Goal: Transaction & Acquisition: Purchase product/service

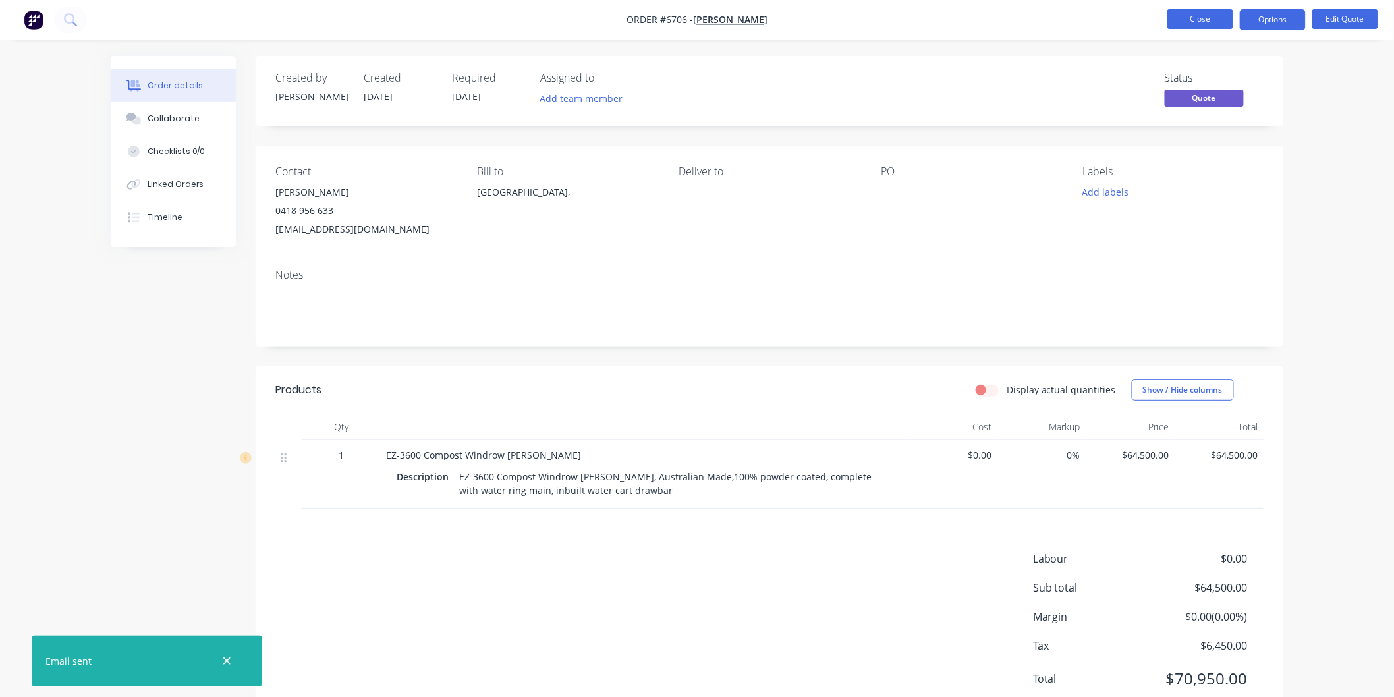
click at [1211, 16] on button "Close" at bounding box center [1201, 19] width 66 height 20
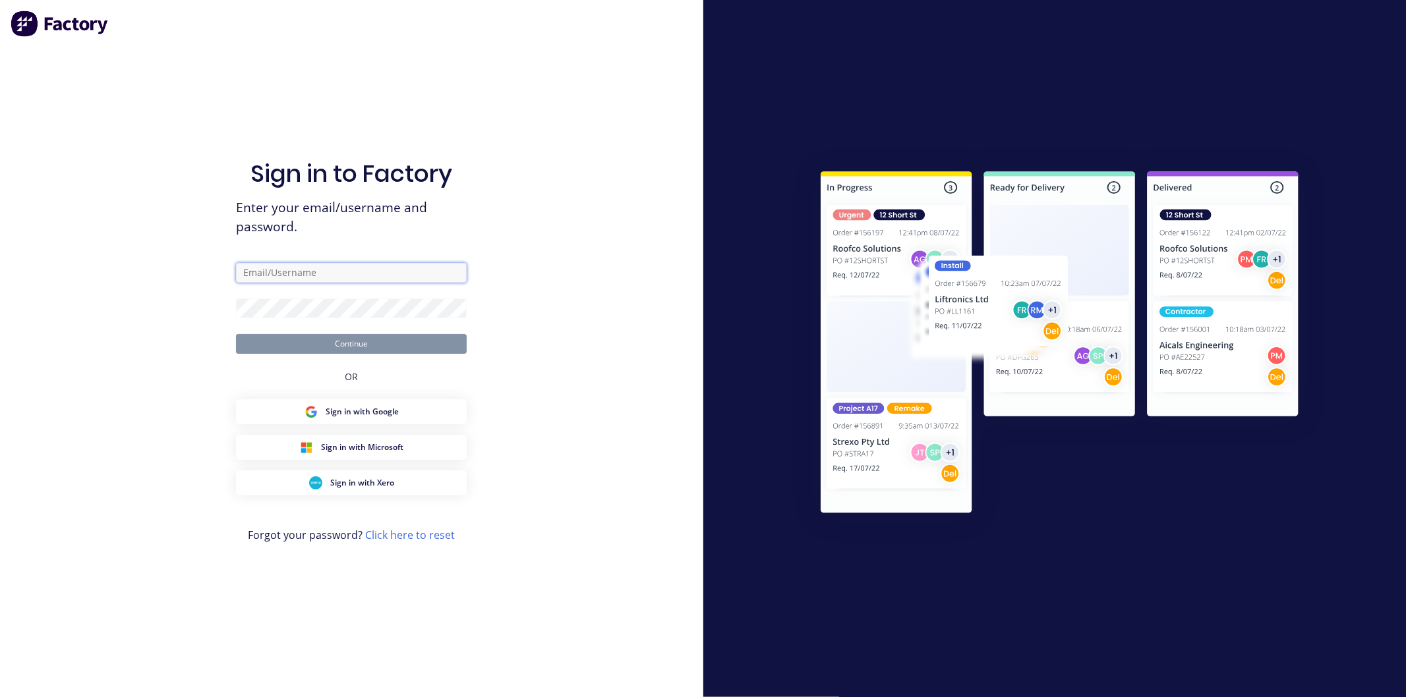
click at [271, 269] on input "text" at bounding box center [351, 273] width 231 height 20
type input "[PERSON_NAME][EMAIL_ADDRESS][DOMAIN_NAME]"
click at [236, 334] on button "Continue" at bounding box center [351, 344] width 231 height 20
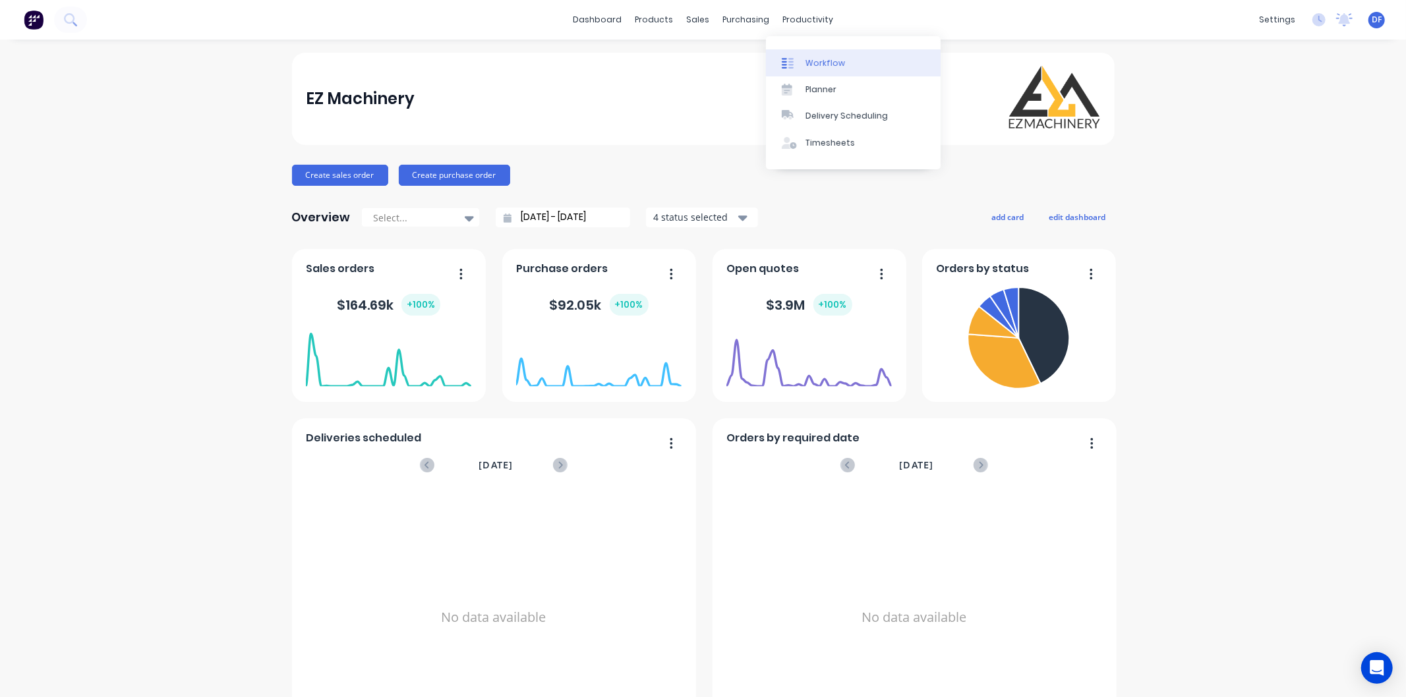
click at [831, 63] on div "Workflow" at bounding box center [825, 63] width 40 height 12
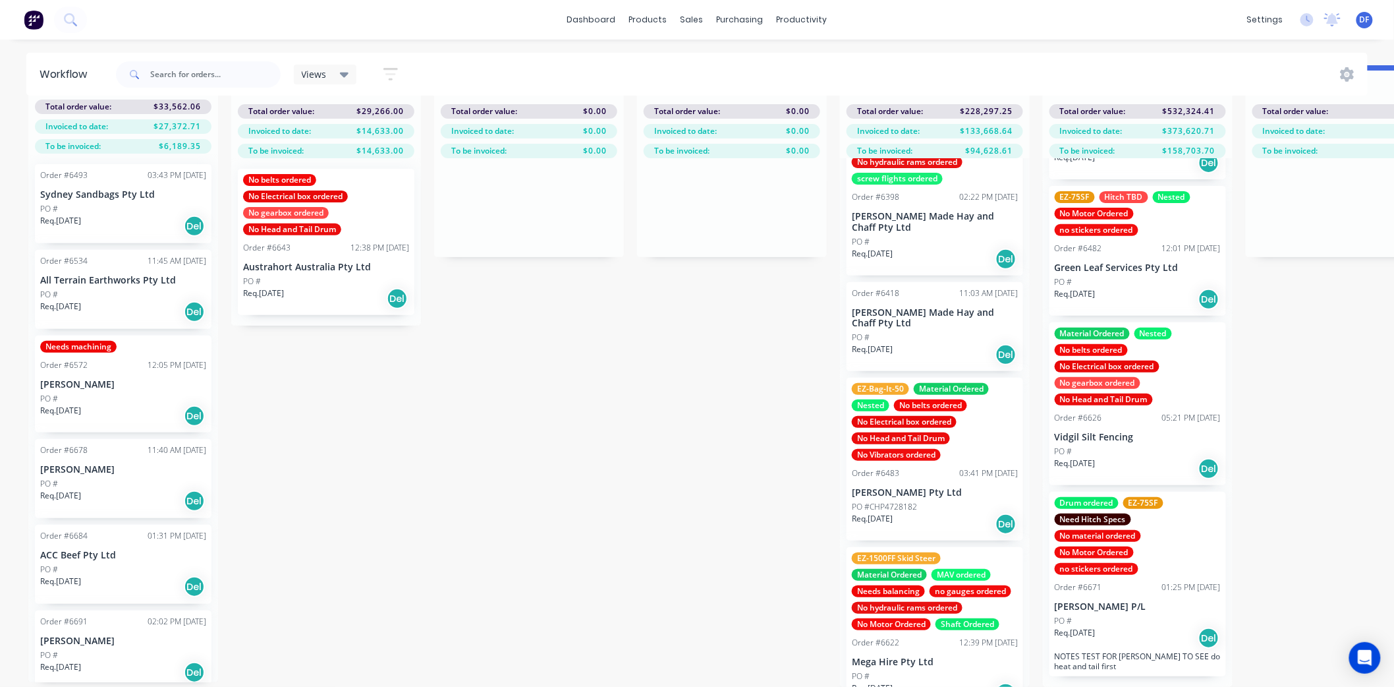
scroll to position [1738, 0]
click at [1121, 542] on div "Drum ordered EZ-75SF Need Hitch Specs No material ordered No Motor Ordered no s…" at bounding box center [1138, 536] width 166 height 78
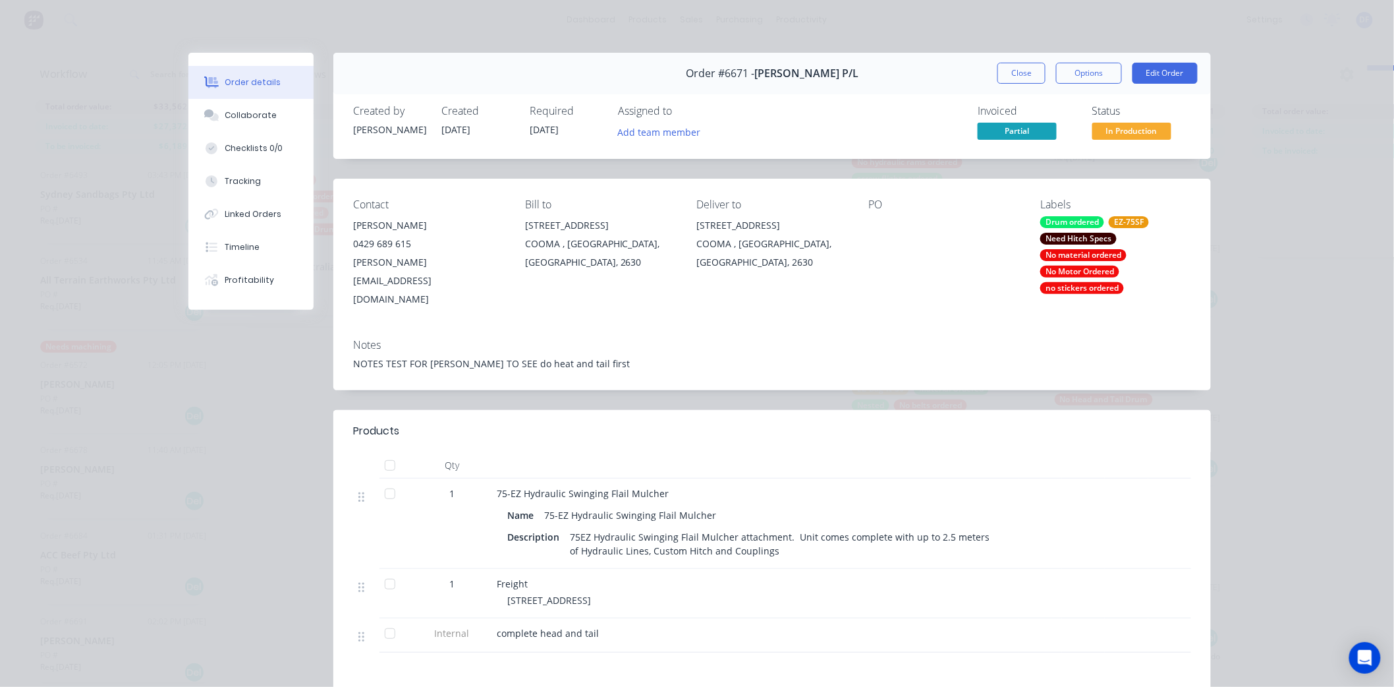
click at [1083, 237] on div "Need Hitch Specs" at bounding box center [1079, 239] width 76 height 12
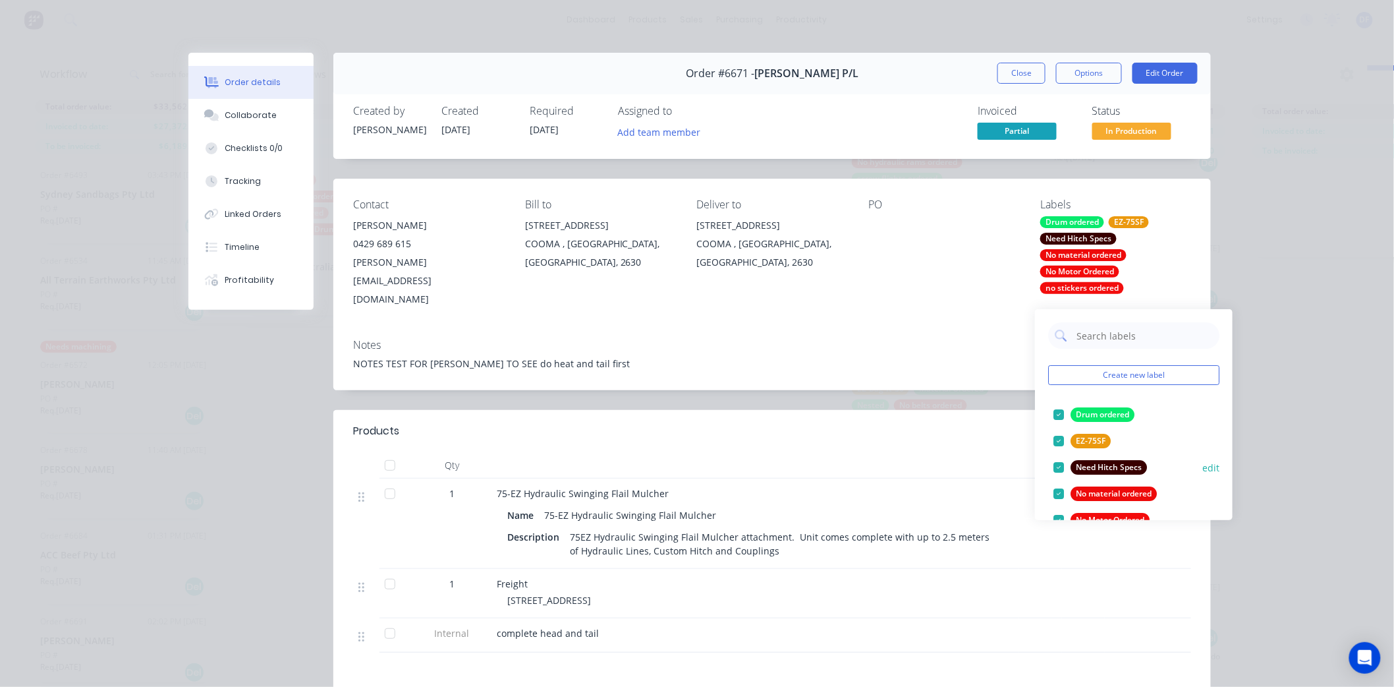
click at [1058, 454] on div at bounding box center [1059, 467] width 26 height 26
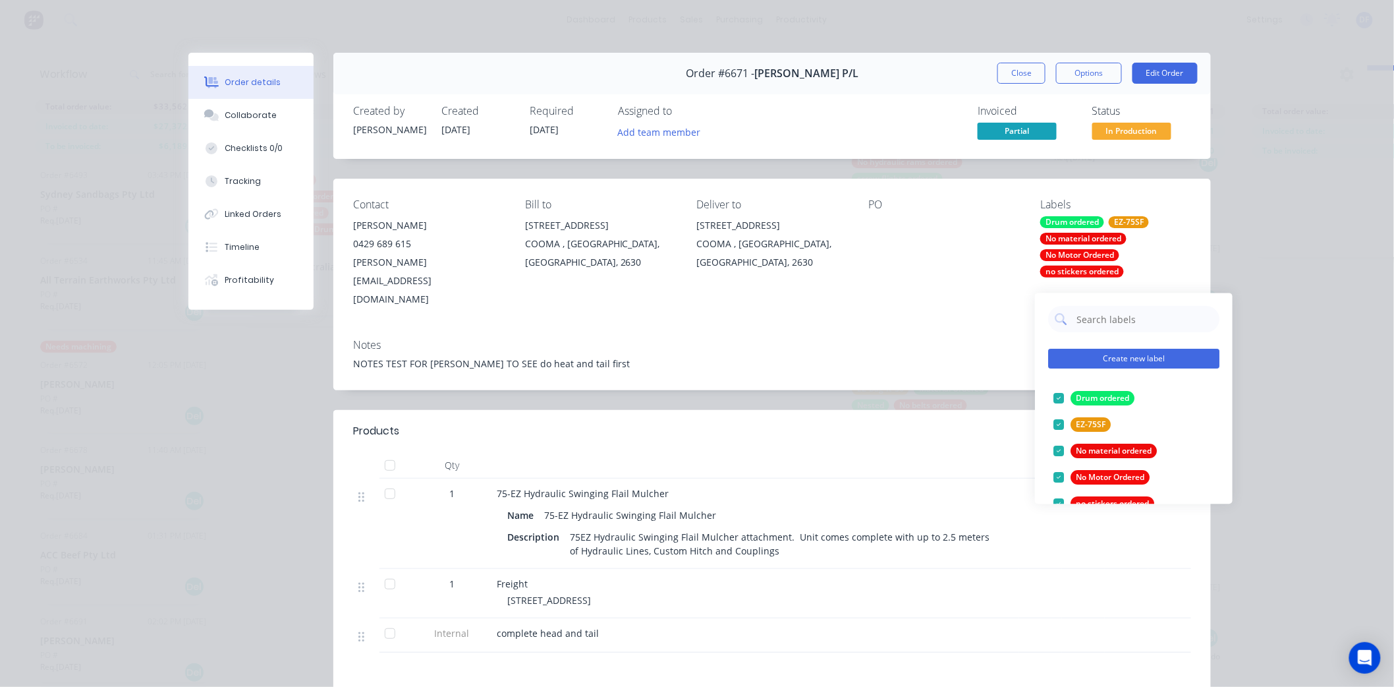
click at [1077, 349] on button "Create new label" at bounding box center [1133, 359] width 171 height 20
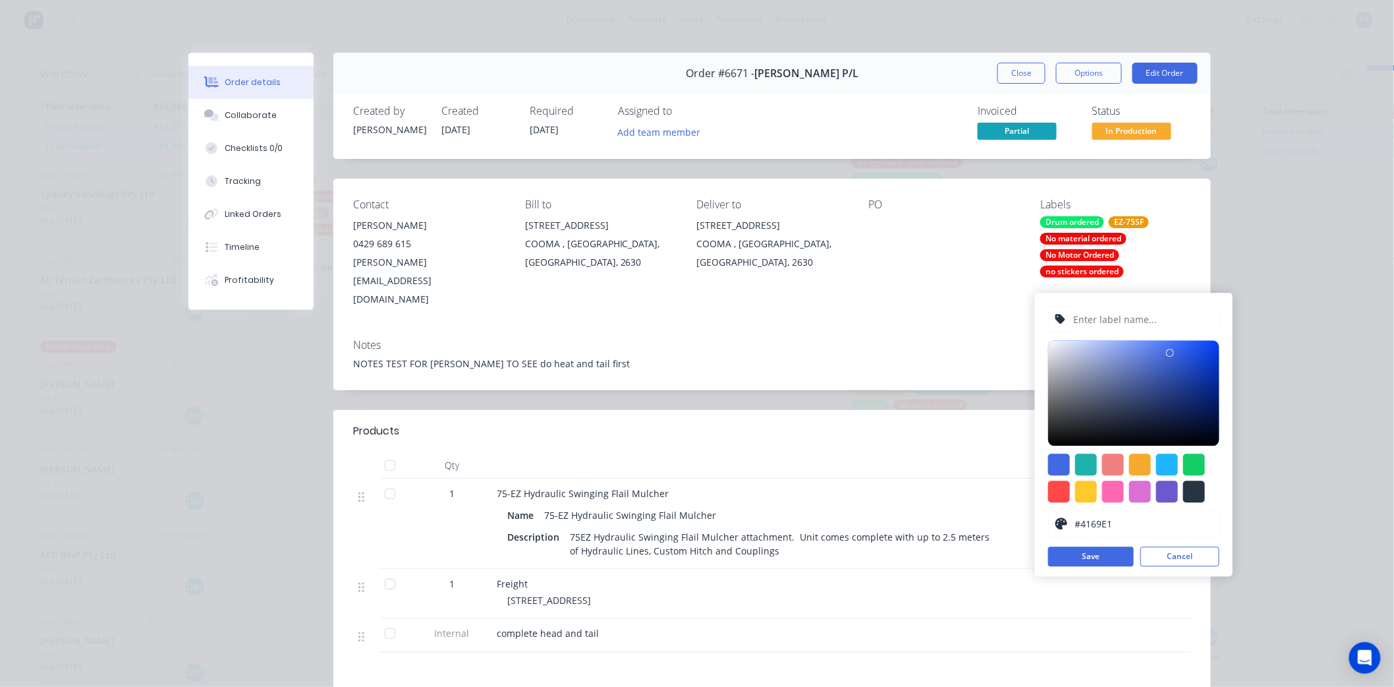
click at [1078, 307] on input "text" at bounding box center [1142, 319] width 140 height 25
click at [1164, 547] on button "Cancel" at bounding box center [1180, 557] width 79 height 20
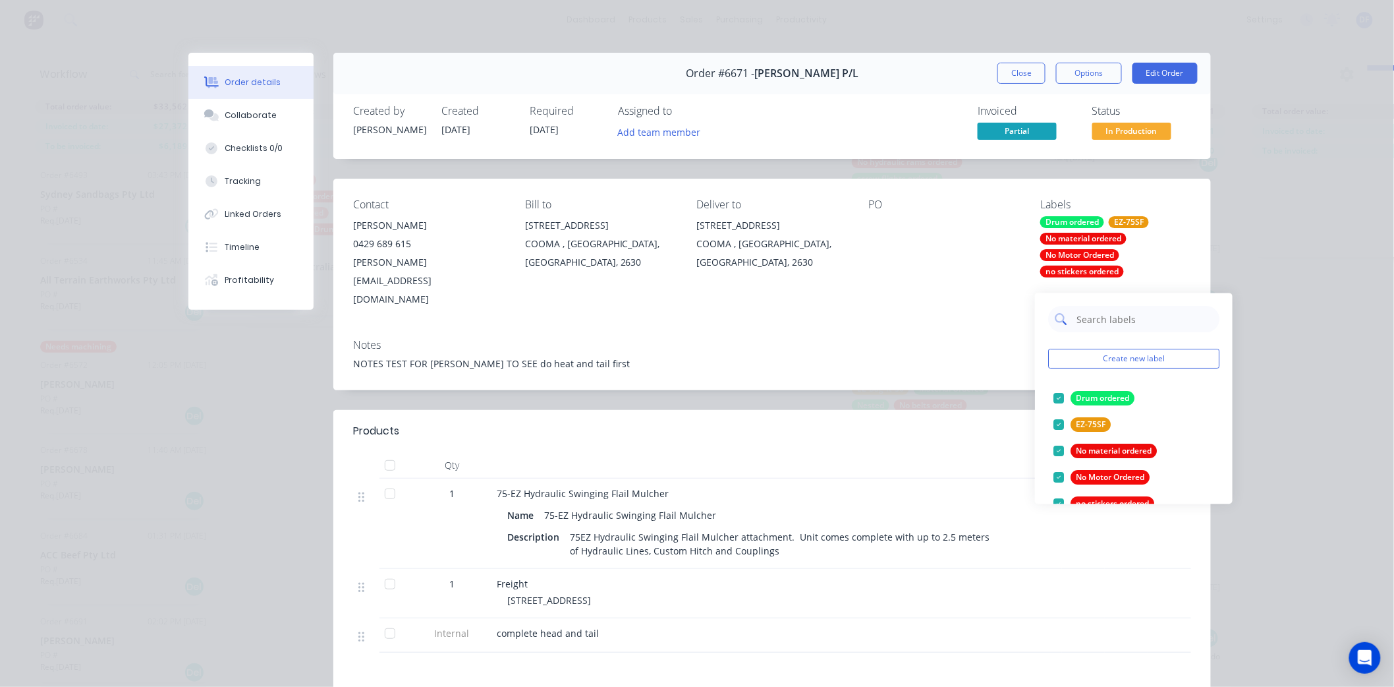
click at [1089, 306] on input "text" at bounding box center [1144, 319] width 138 height 26
click at [1085, 306] on input "text" at bounding box center [1144, 319] width 138 height 26
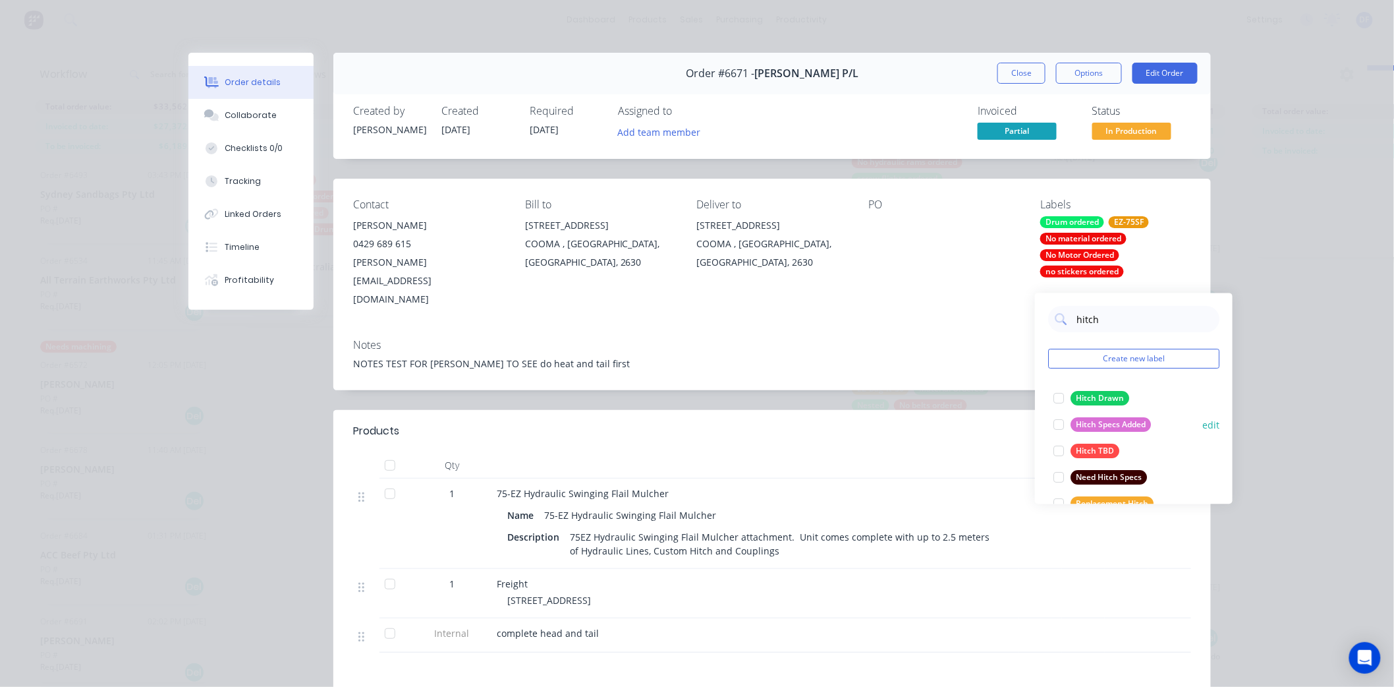
type input "hitch"
click at [1112, 418] on div "Hitch Specs Added" at bounding box center [1111, 425] width 80 height 14
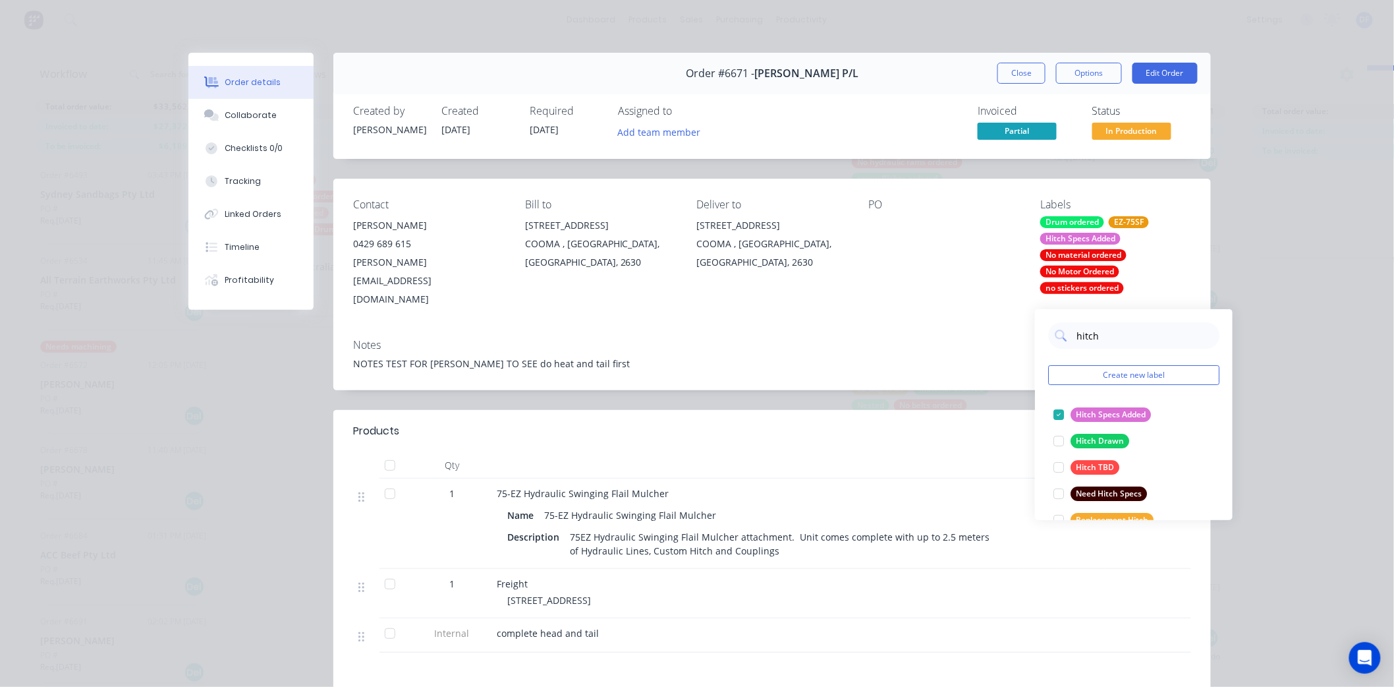
click at [950, 285] on div "PO" at bounding box center [944, 253] width 151 height 110
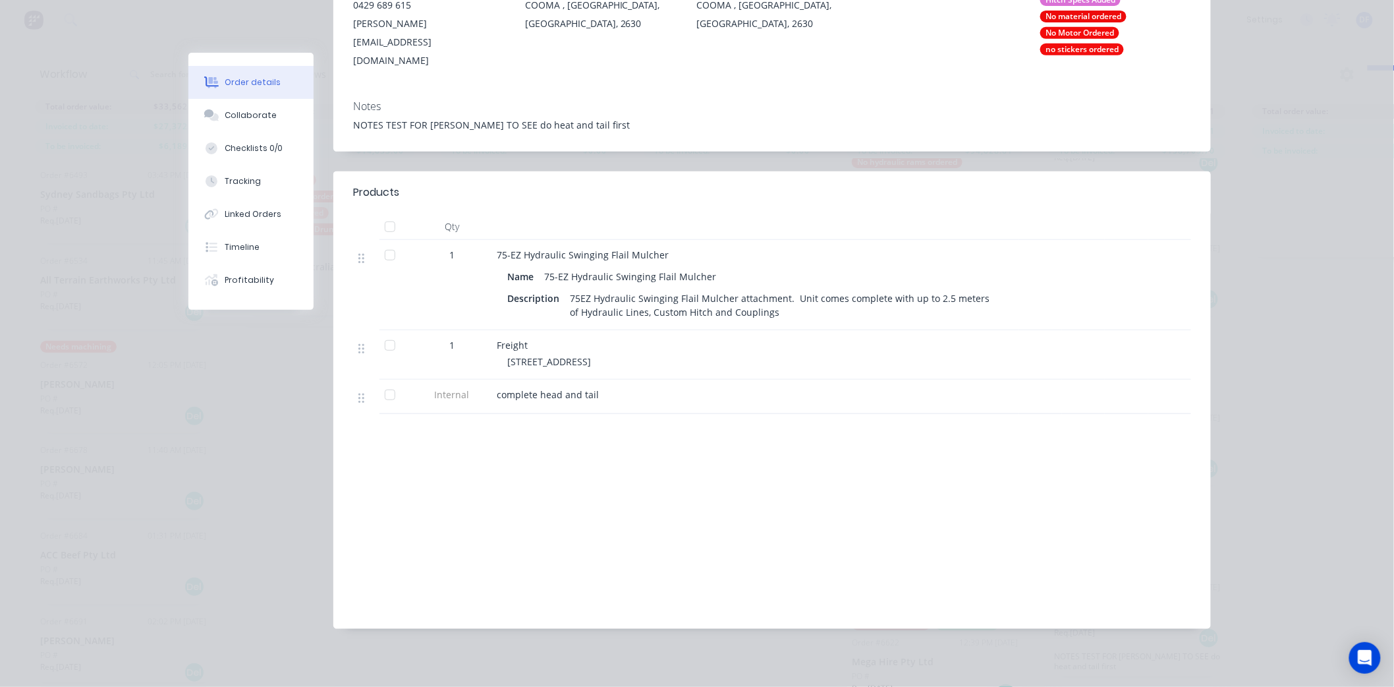
scroll to position [243, 0]
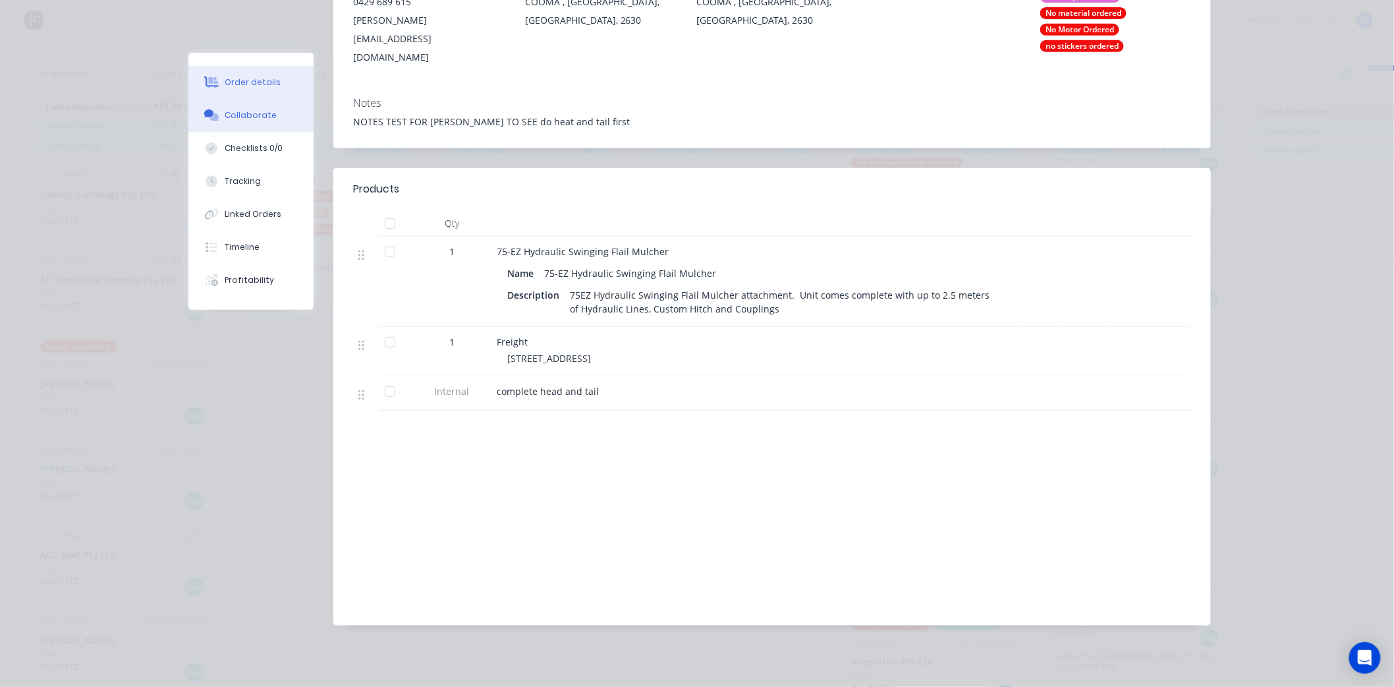
click at [234, 117] on div "Collaborate" at bounding box center [251, 115] width 52 height 12
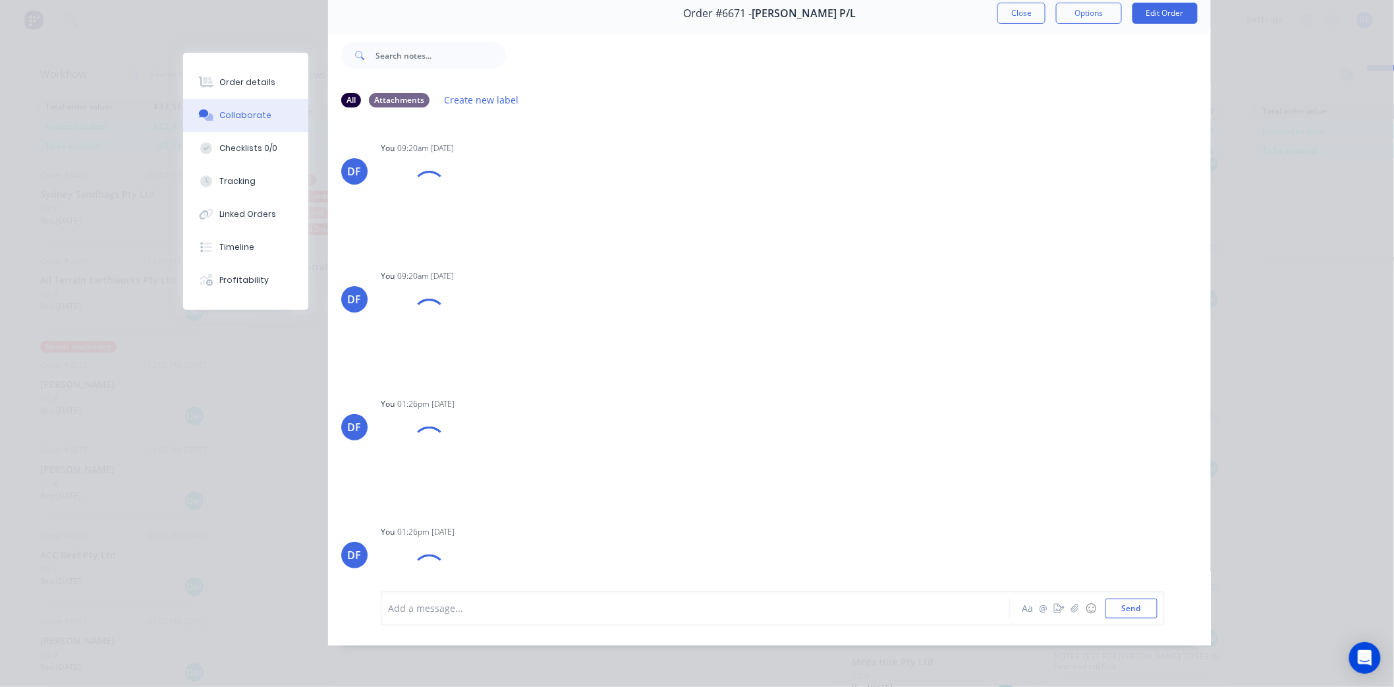
scroll to position [0, 0]
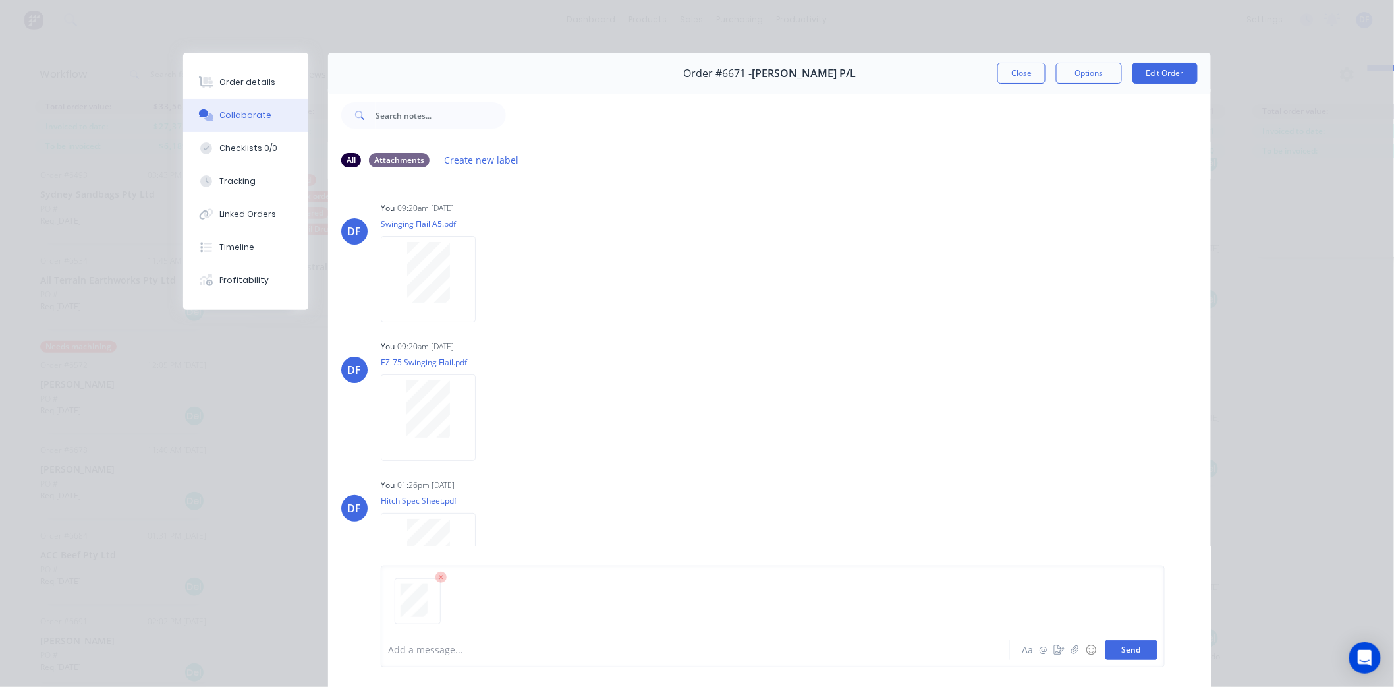
click at [1129, 646] on button "Send" at bounding box center [1132, 650] width 52 height 20
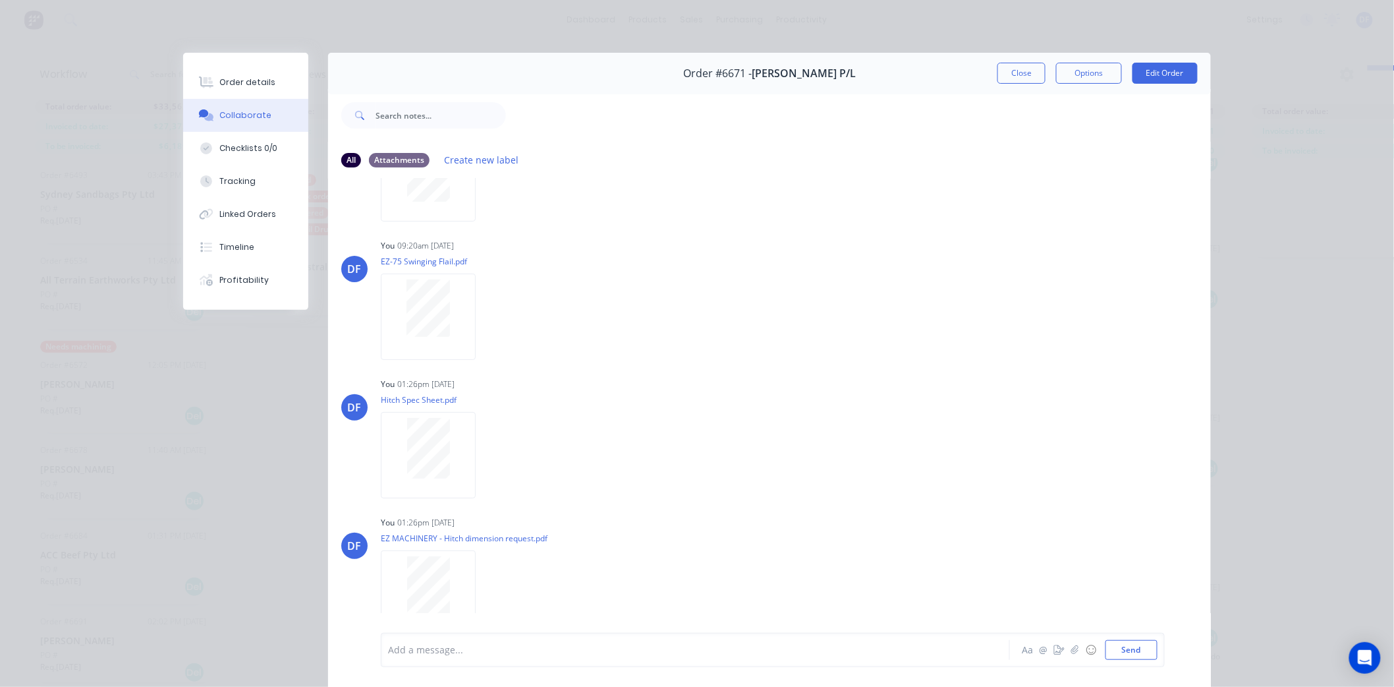
click at [394, 648] on div at bounding box center [677, 650] width 577 height 14
click at [1022, 66] on button "Close" at bounding box center [1022, 73] width 48 height 21
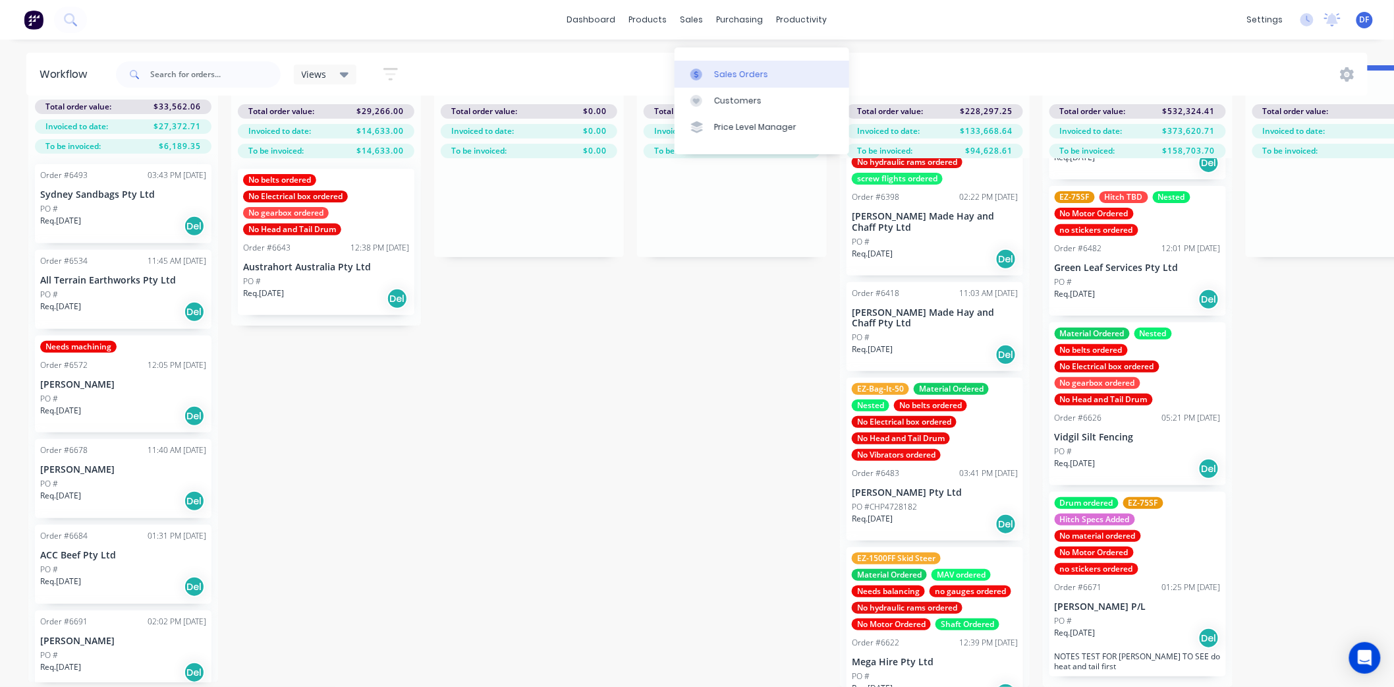
click at [734, 69] on div "Sales Orders" at bounding box center [741, 75] width 54 height 12
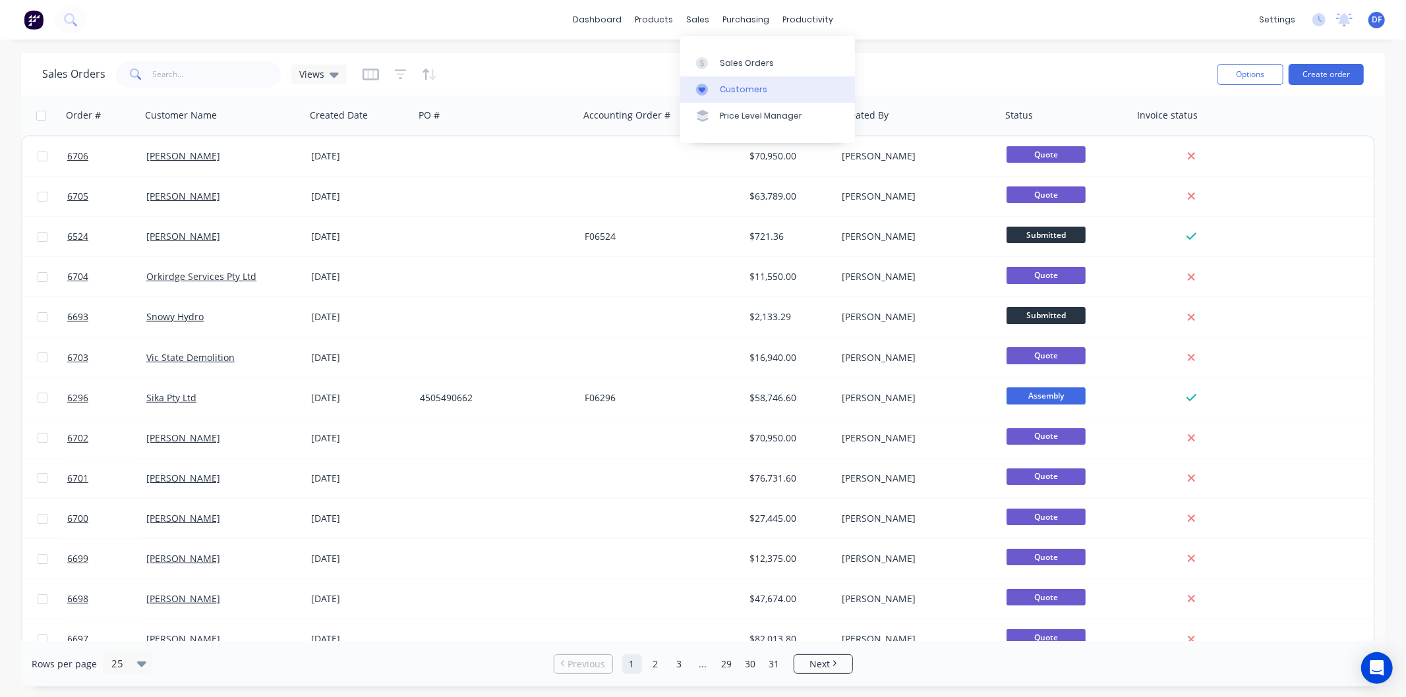
click at [738, 87] on div "Customers" at bounding box center [743, 90] width 47 height 12
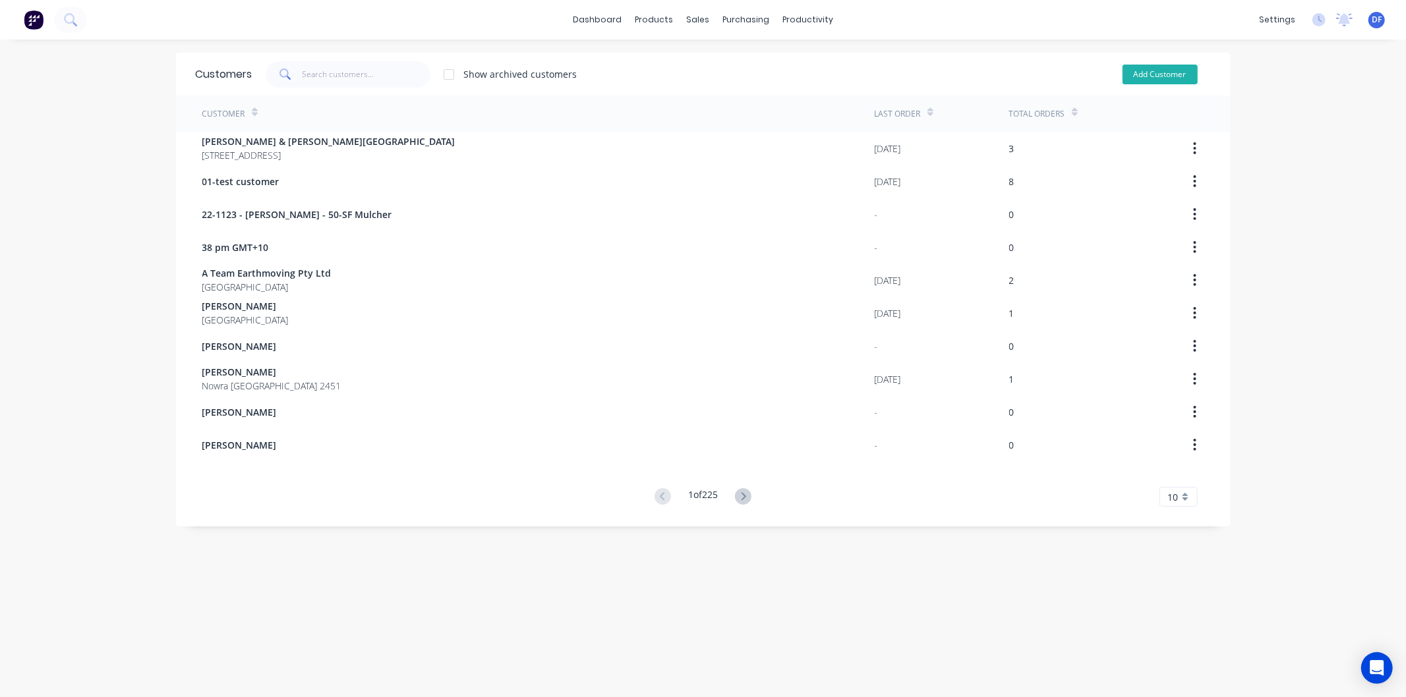
click at [1151, 67] on button "Add Customer" at bounding box center [1159, 75] width 75 height 20
select select "AU"
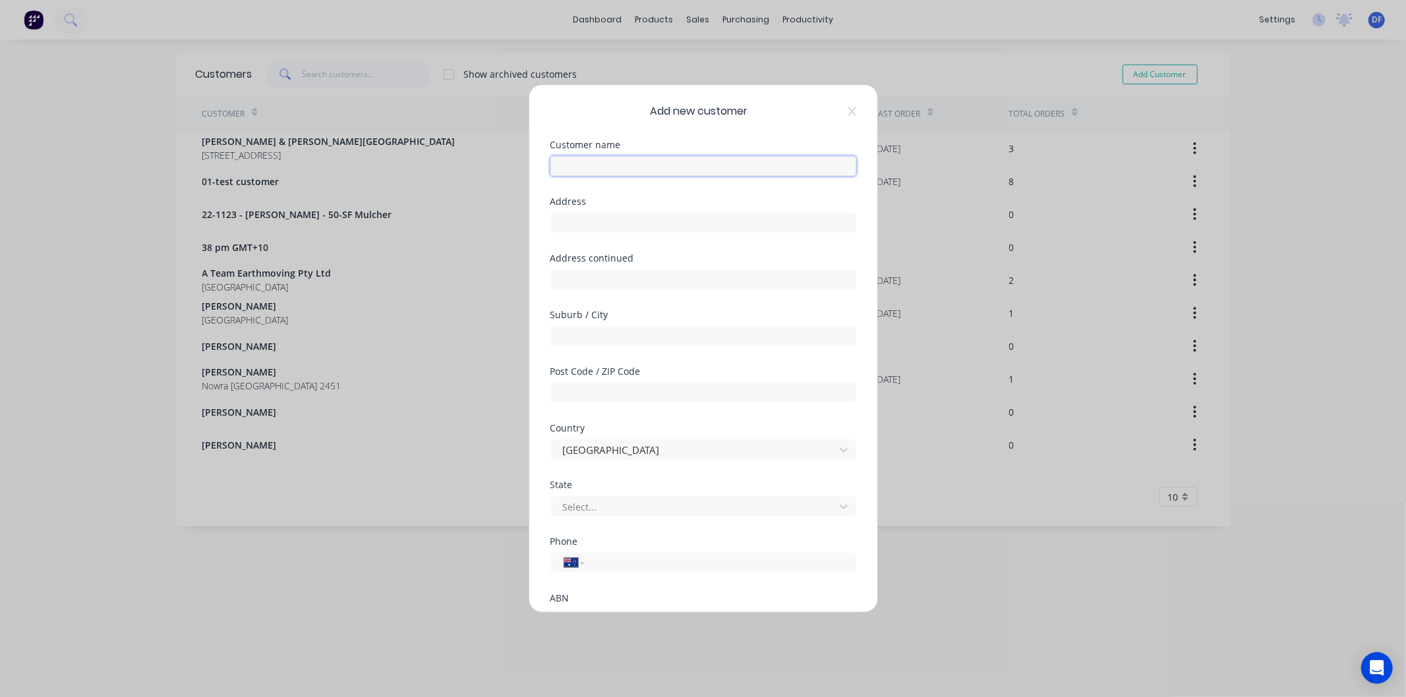
click at [604, 166] on input "text" at bounding box center [703, 166] width 306 height 20
paste input "[EMAIL_ADDRESS][DOMAIN_NAME]"
drag, startPoint x: 762, startPoint y: 168, endPoint x: 591, endPoint y: 168, distance: 171.3
click at [591, 168] on input "[EMAIL_ADDRESS][DOMAIN_NAME]" at bounding box center [703, 166] width 306 height 20
click at [588, 163] on input "[EMAIL_ADDRESS][DOMAIN_NAME]" at bounding box center [703, 166] width 306 height 20
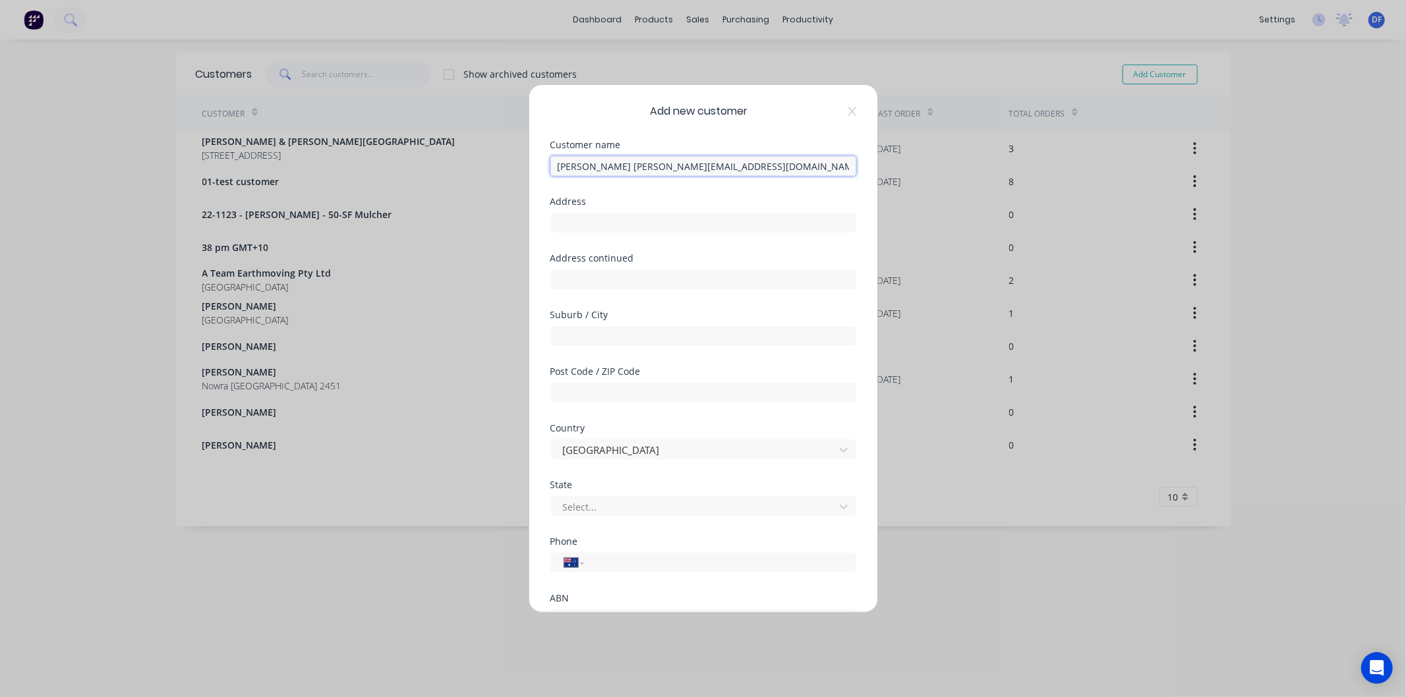
drag, startPoint x: 753, startPoint y: 169, endPoint x: 594, endPoint y: 166, distance: 158.8
click at [594, 166] on input "[PERSON_NAME] [PERSON_NAME][EMAIL_ADDRESS][DOMAIN_NAME]" at bounding box center [703, 166] width 306 height 20
click at [565, 167] on input "[PERSON_NAME]" at bounding box center [703, 166] width 306 height 20
type input "[PERSON_NAME]"
click at [601, 562] on input "tel" at bounding box center [717, 563] width 248 height 15
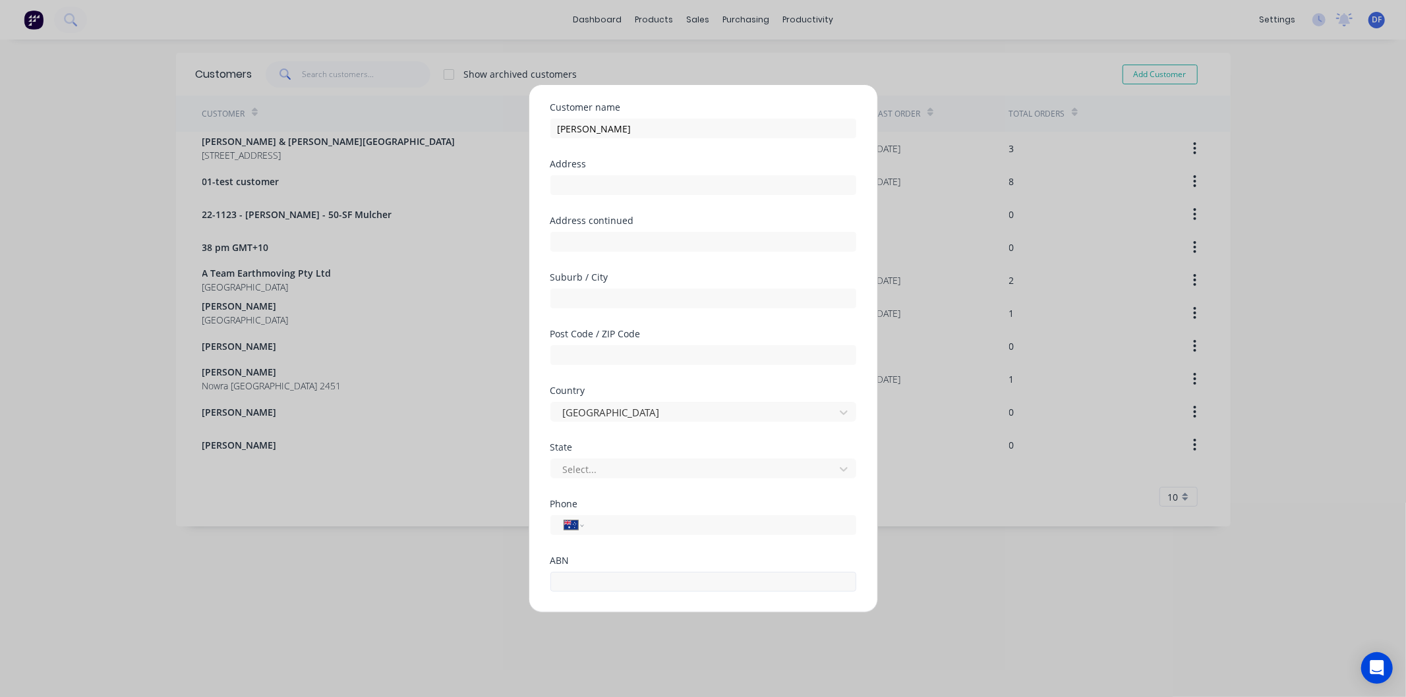
scroll to position [73, 0]
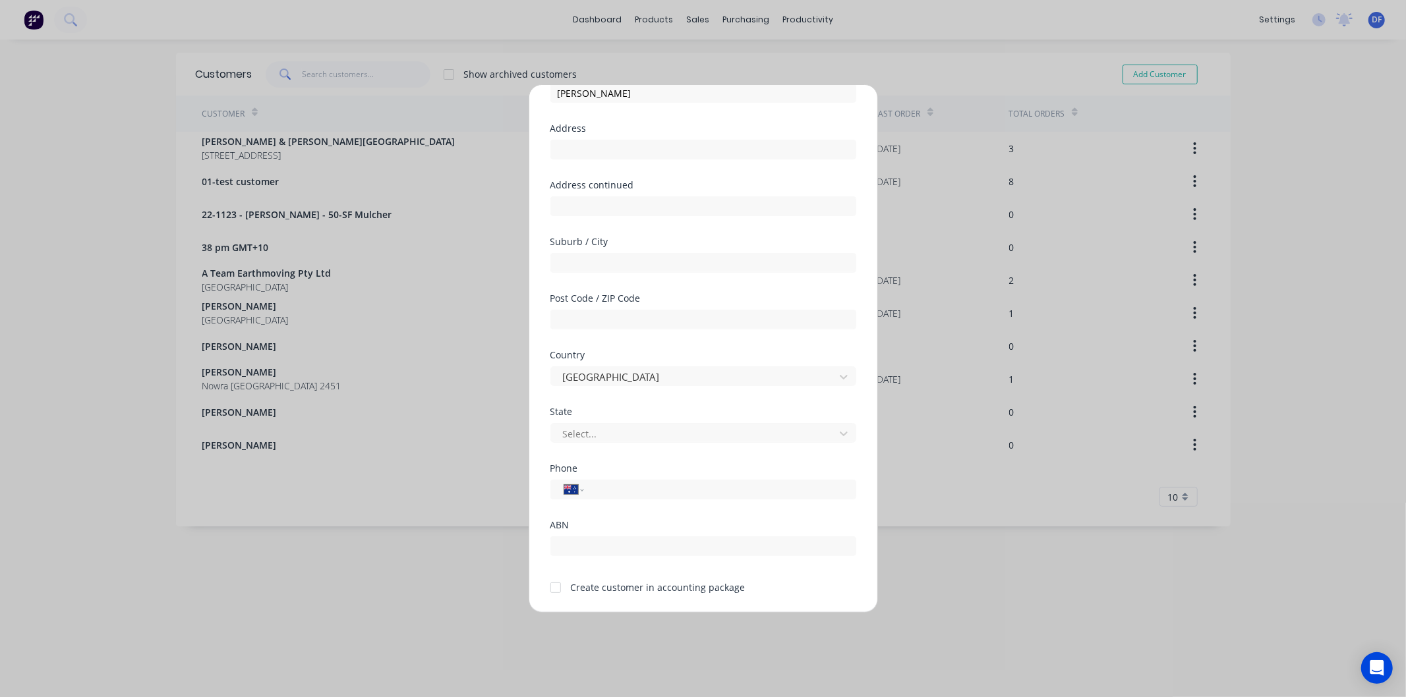
click at [562, 587] on div at bounding box center [555, 588] width 26 height 26
click at [574, 552] on input "text" at bounding box center [703, 546] width 306 height 20
click at [595, 482] on input "tel" at bounding box center [717, 489] width 248 height 15
paste input "0423 721 802"
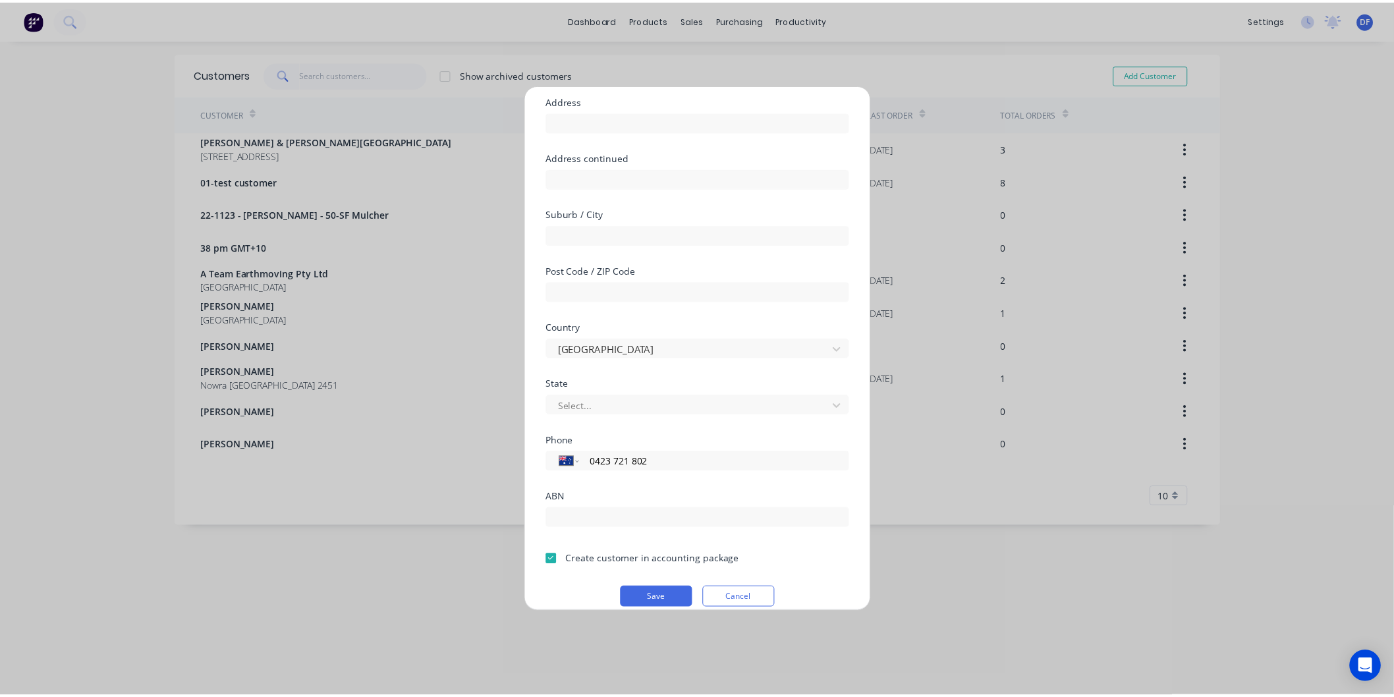
scroll to position [115, 0]
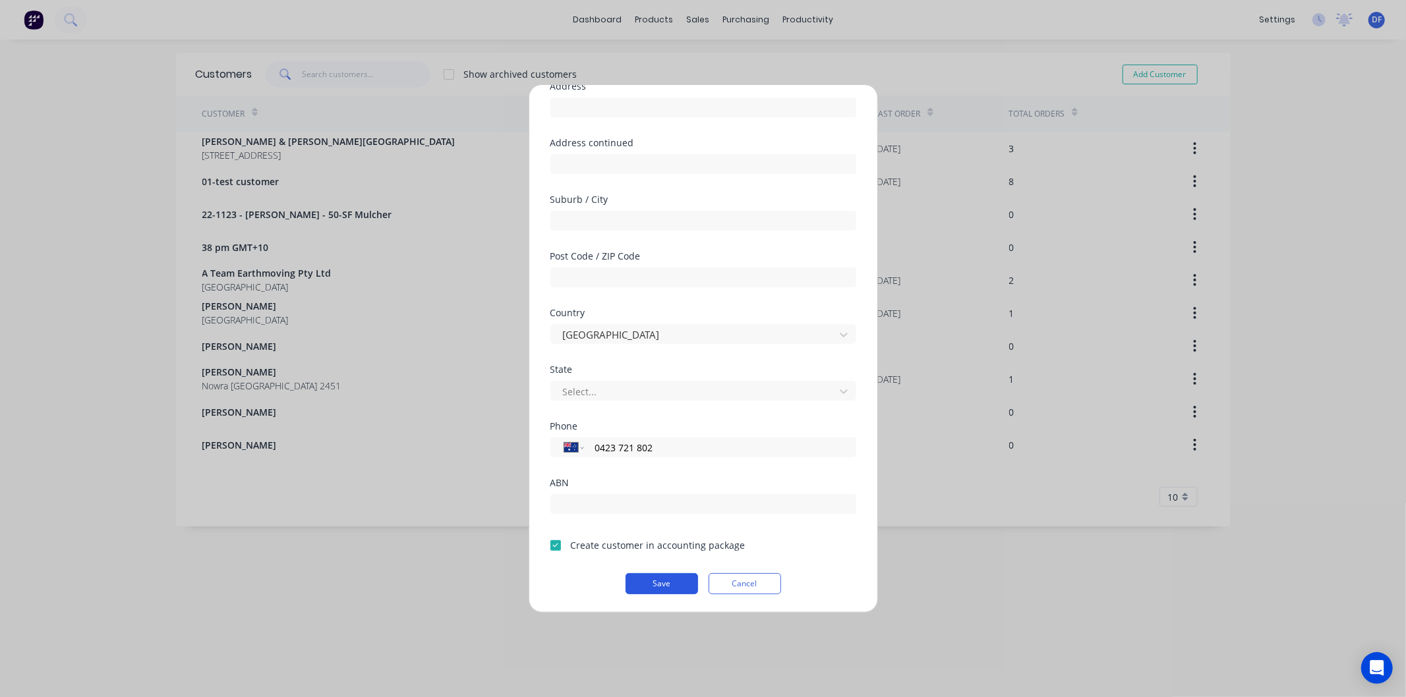
type input "0423 721 802"
click at [657, 585] on button "Save" at bounding box center [661, 583] width 72 height 21
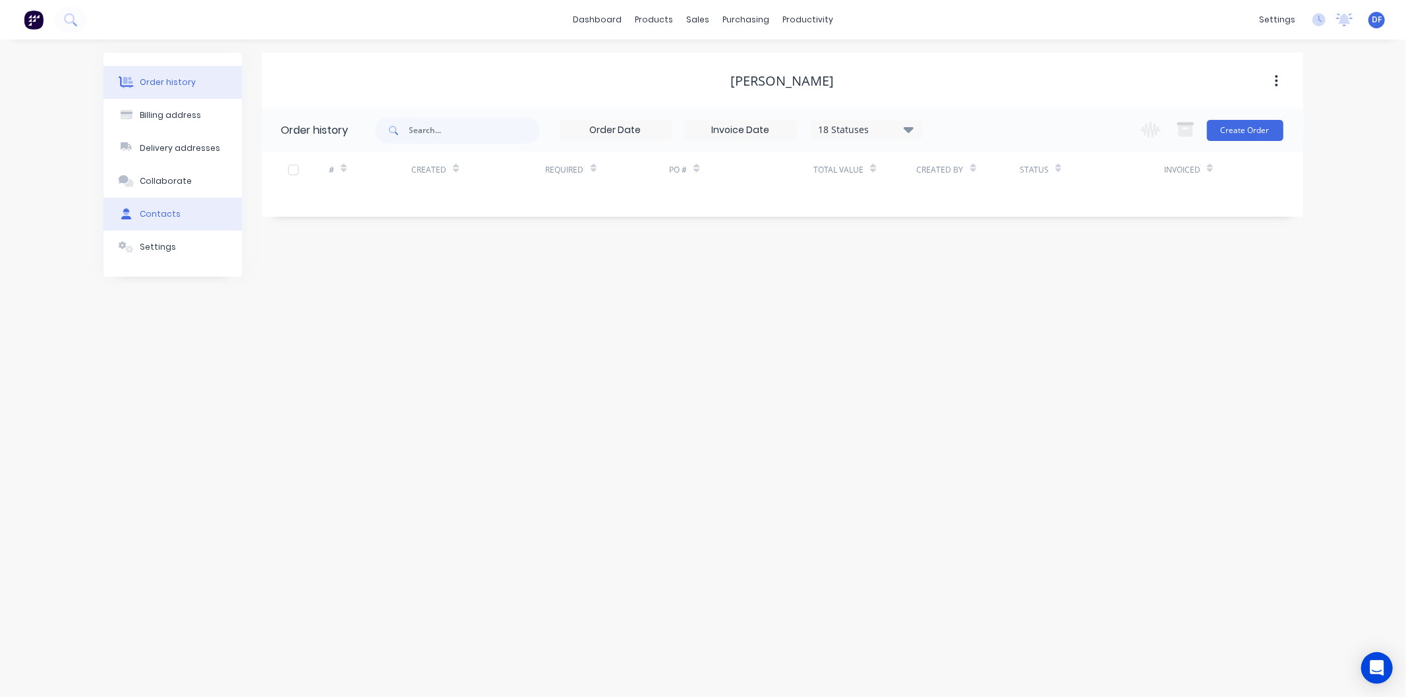
click at [161, 213] on div "Contacts" at bounding box center [160, 214] width 41 height 12
drag, startPoint x: 1281, startPoint y: 129, endPoint x: 1272, endPoint y: 127, distance: 8.8
click at [1280, 128] on button "Add contact" at bounding box center [1262, 130] width 61 height 20
select select "AU"
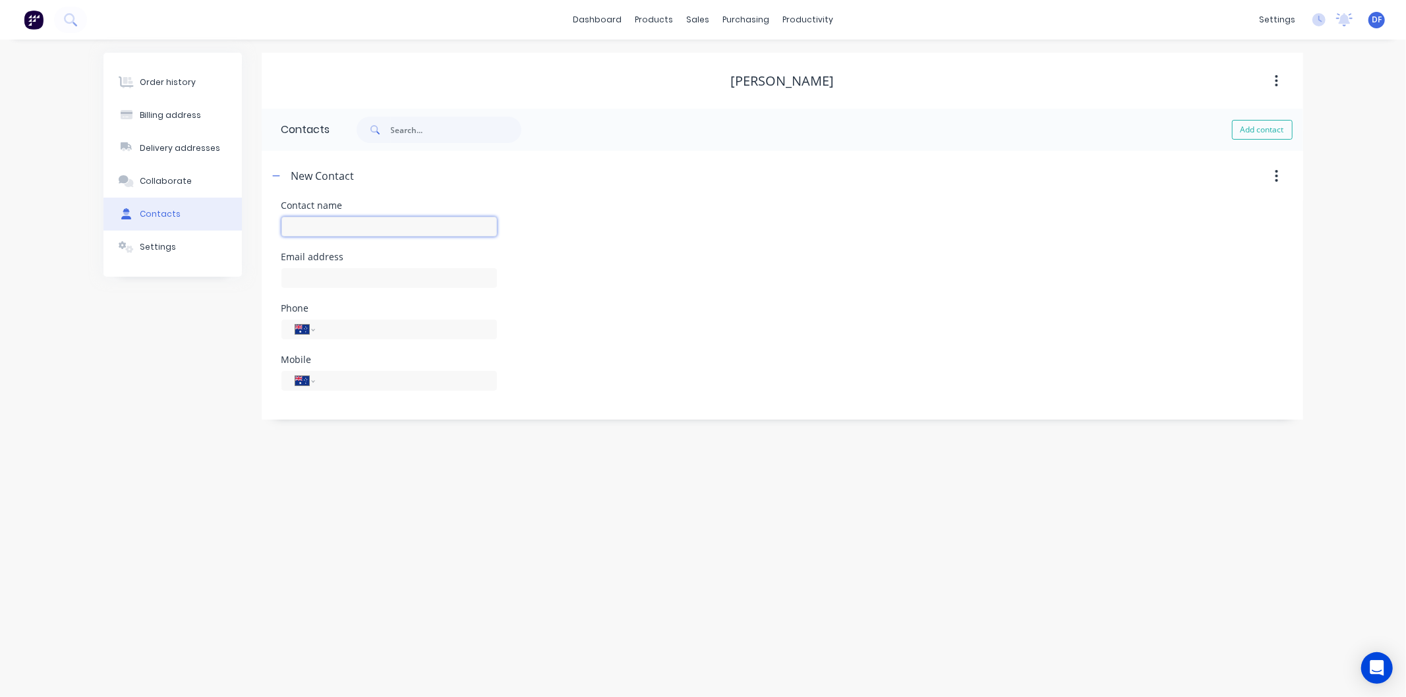
click at [316, 220] on input "text" at bounding box center [388, 227] width 215 height 20
paste input "[PERSON_NAME]"
click at [294, 223] on input "[PERSON_NAME]" at bounding box center [388, 227] width 215 height 20
type input "[PERSON_NAME]"
click at [311, 293] on div at bounding box center [388, 294] width 215 height 39
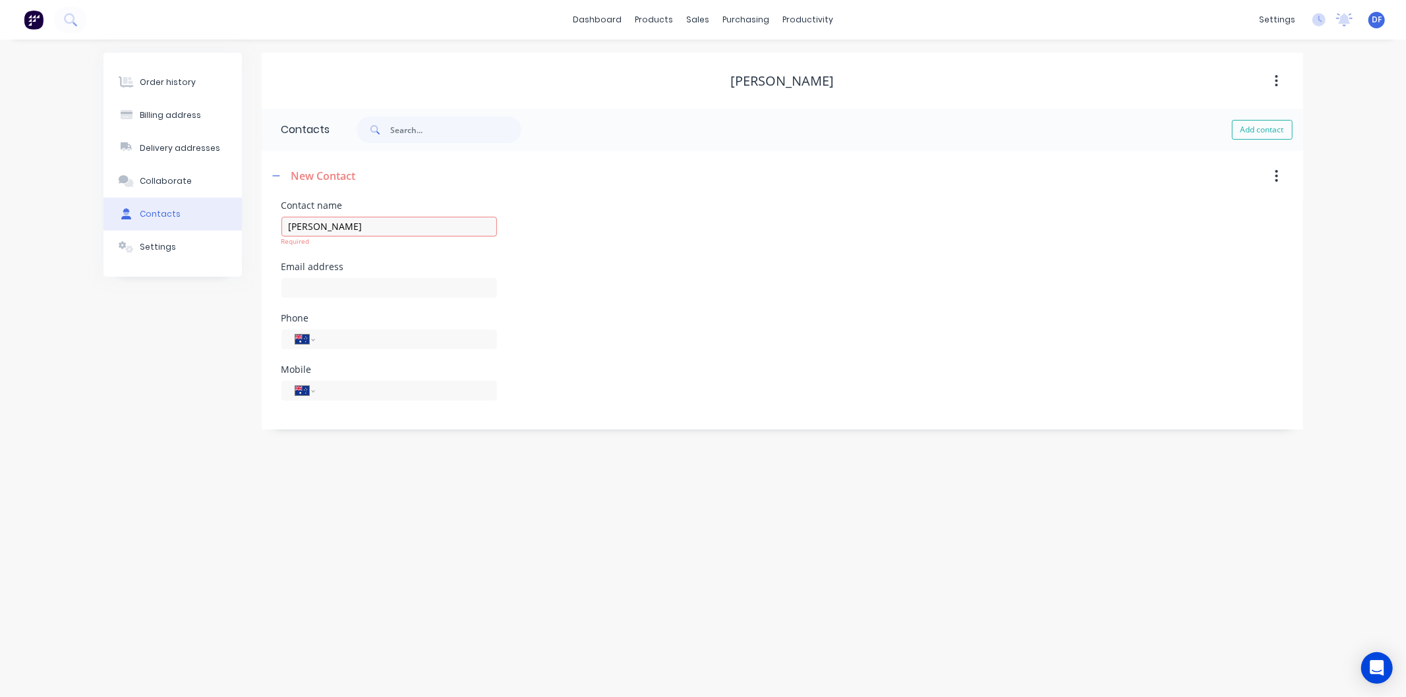
select select "AU"
click at [308, 279] on input "text" at bounding box center [388, 278] width 215 height 20
paste input "[EMAIL_ADDRESS][DOMAIN_NAME]"
type input "[EMAIL_ADDRESS][DOMAIN_NAME]"
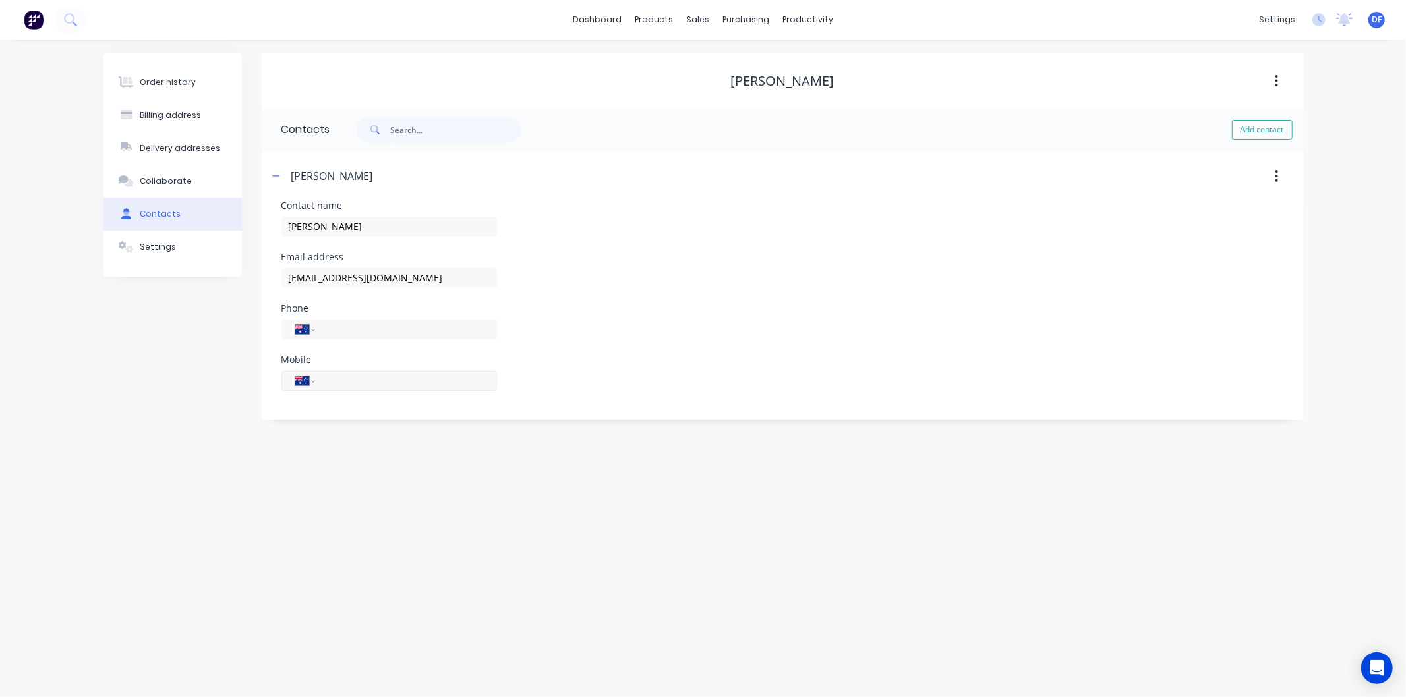
click at [345, 382] on div "International [GEOGRAPHIC_DATA] [GEOGRAPHIC_DATA] [GEOGRAPHIC_DATA] [GEOGRAPHIC…" at bounding box center [388, 381] width 215 height 20
paste input "0423 721 802"
type input "0423 721 802"
click at [475, 325] on div "Phone International [GEOGRAPHIC_DATA] [GEOGRAPHIC_DATA] [GEOGRAPHIC_DATA] [GEOG…" at bounding box center [388, 339] width 215 height 51
click at [466, 280] on input "[EMAIL_ADDRESS][DOMAIN_NAME]" at bounding box center [388, 278] width 215 height 20
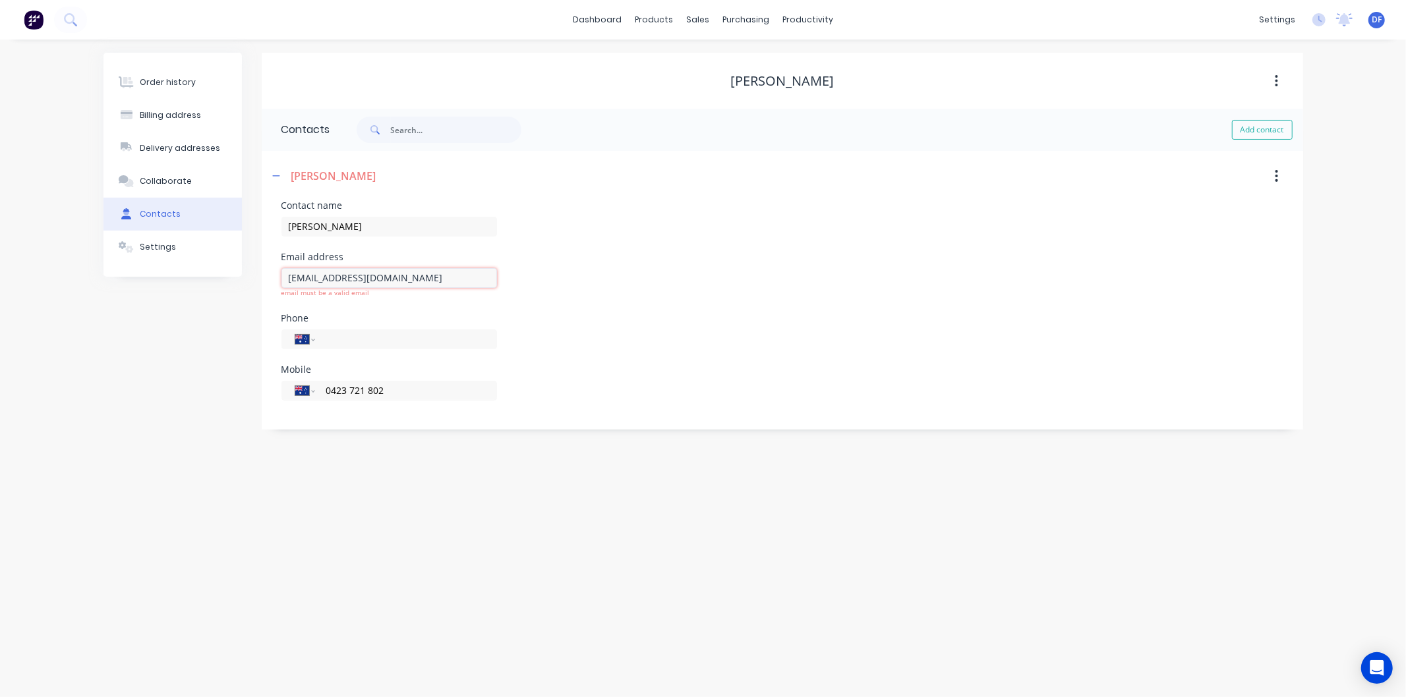
type input "[EMAIL_ADDRESS][DOMAIN_NAME]"
click at [570, 318] on div "Phone International [GEOGRAPHIC_DATA] [GEOGRAPHIC_DATA] [GEOGRAPHIC_DATA] [GEOG…" at bounding box center [782, 329] width 1002 height 51
click at [179, 82] on div "Order history" at bounding box center [168, 82] width 56 height 12
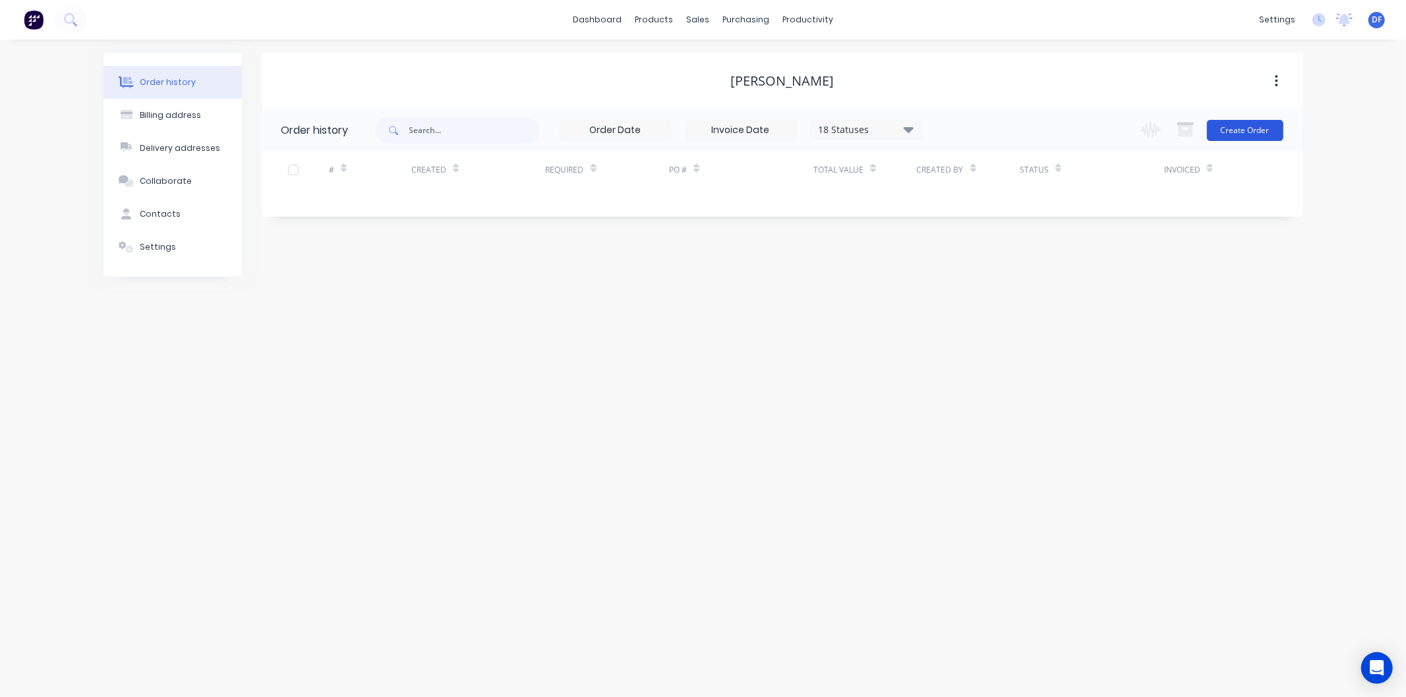
click at [1218, 129] on button "Create Order" at bounding box center [1245, 130] width 76 height 21
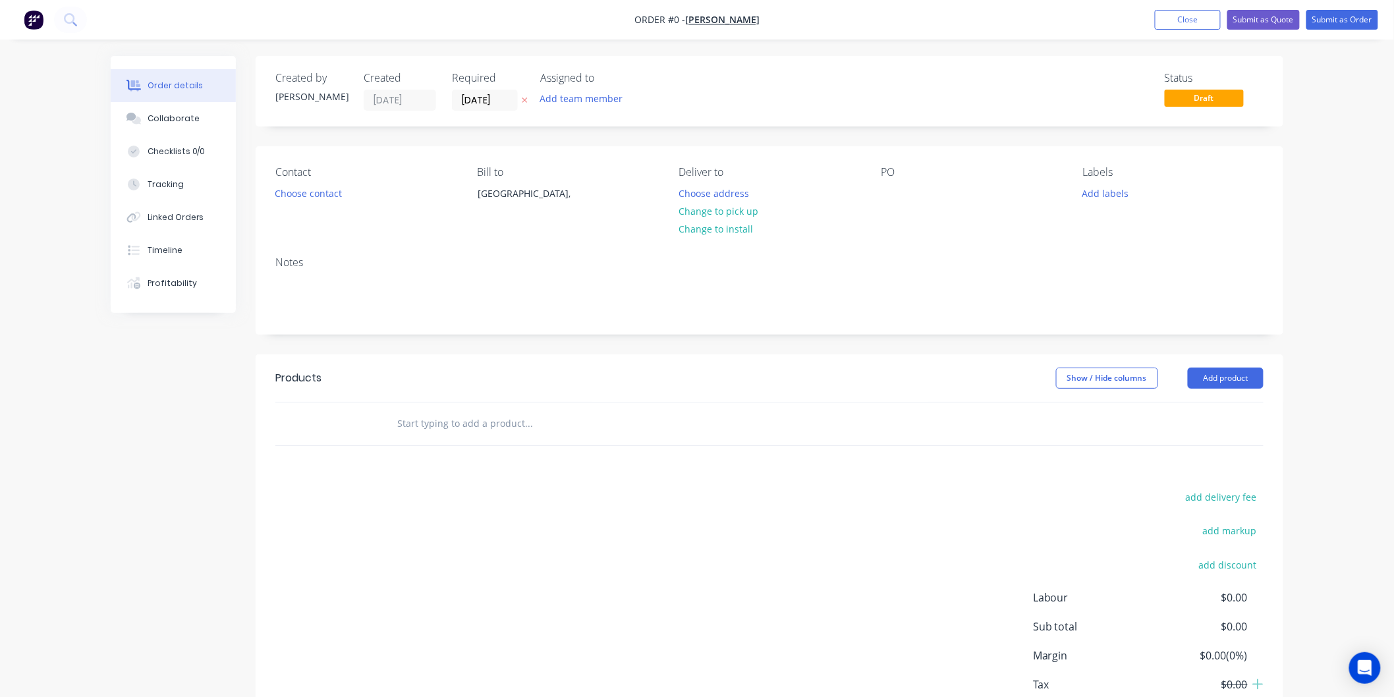
click at [325, 181] on div "Contact Choose contact" at bounding box center [365, 196] width 181 height 60
click at [324, 195] on button "Choose contact" at bounding box center [308, 193] width 81 height 18
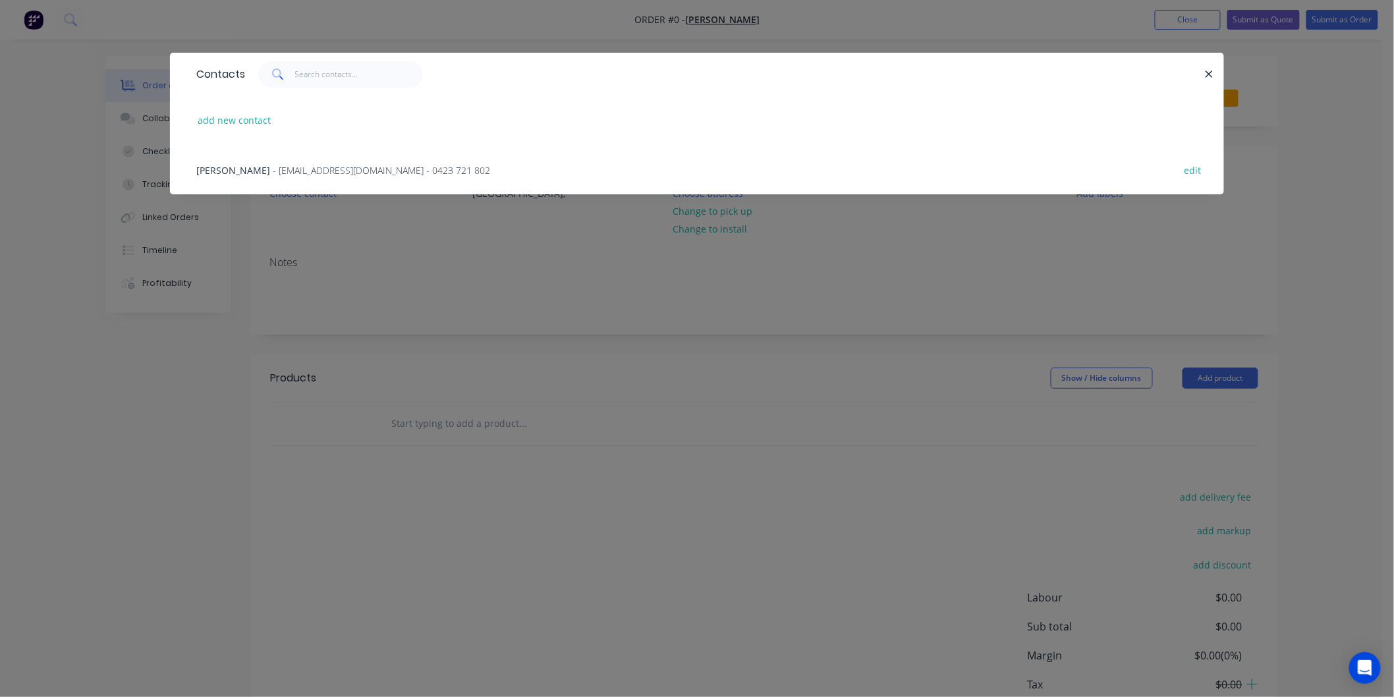
click at [315, 179] on div "[PERSON_NAME] - [PERSON_NAME][EMAIL_ADDRESS][DOMAIN_NAME] - 0423 721 802 edit" at bounding box center [697, 169] width 1015 height 49
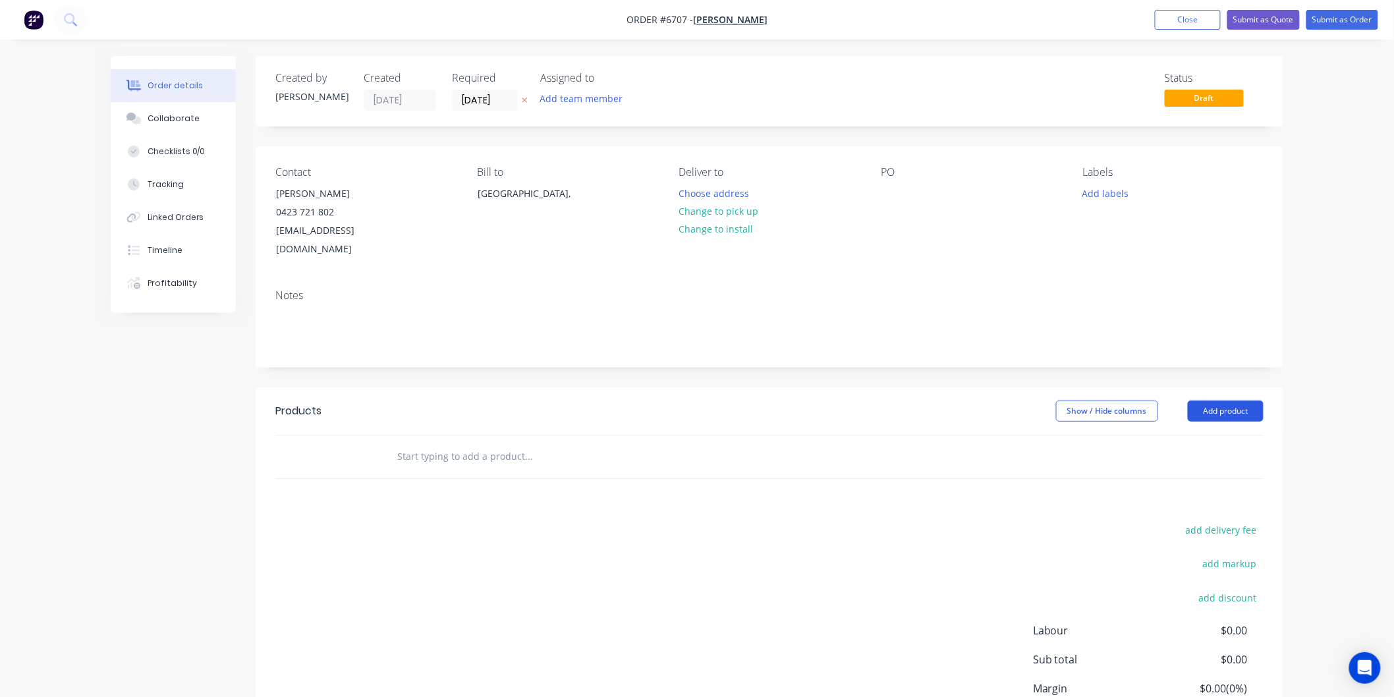
click at [1203, 401] on button "Add product" at bounding box center [1226, 411] width 76 height 21
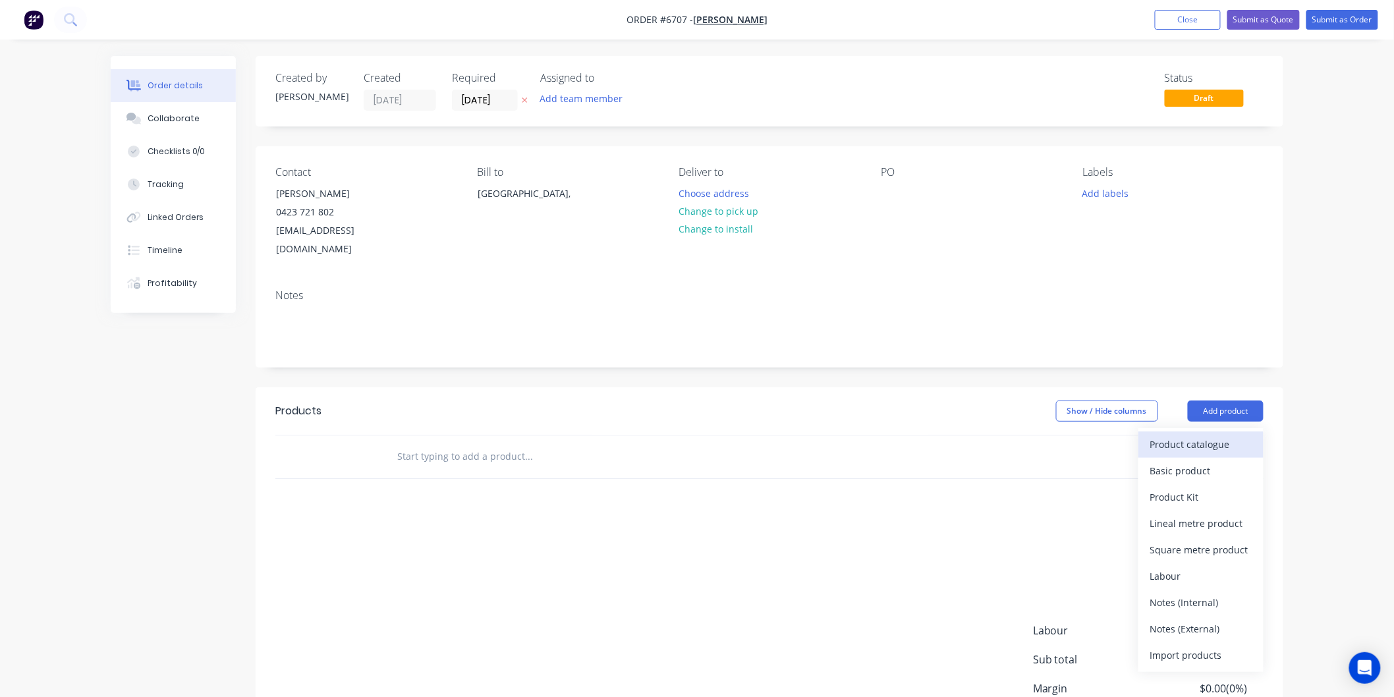
click at [1197, 435] on div "Product catalogue" at bounding box center [1201, 444] width 101 height 19
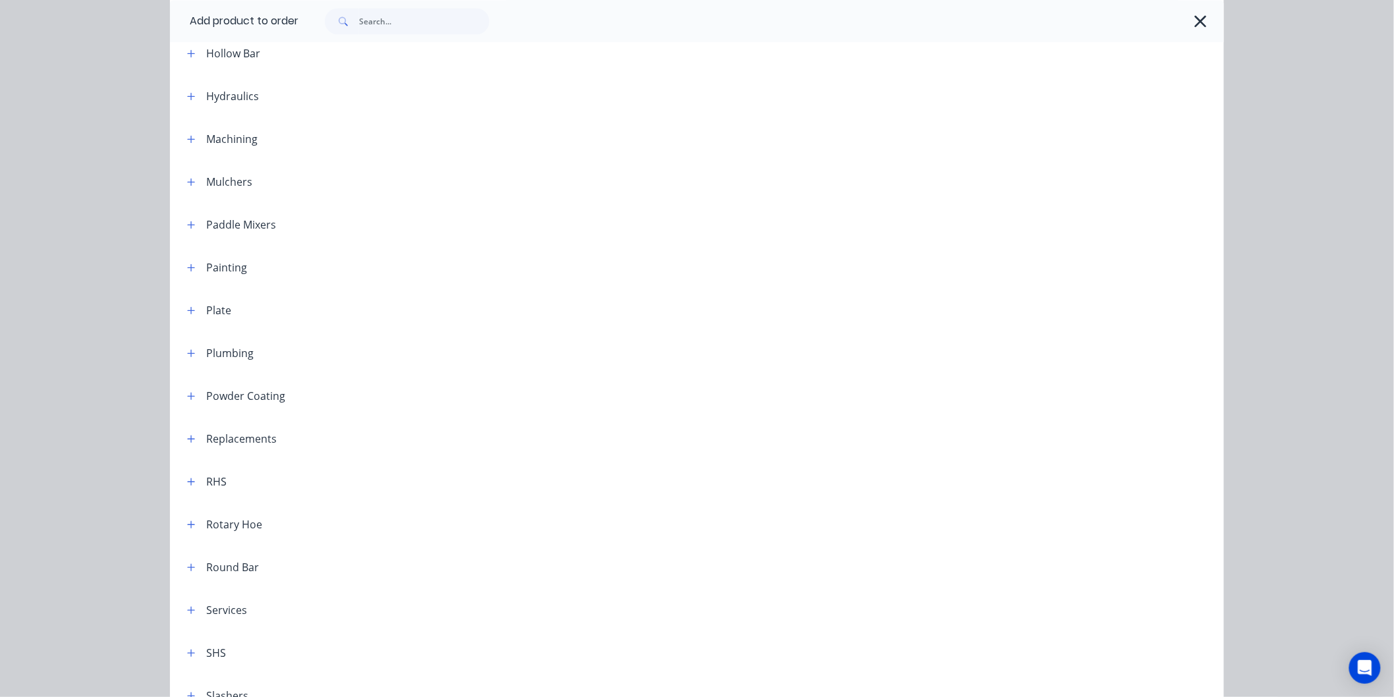
scroll to position [1560, 0]
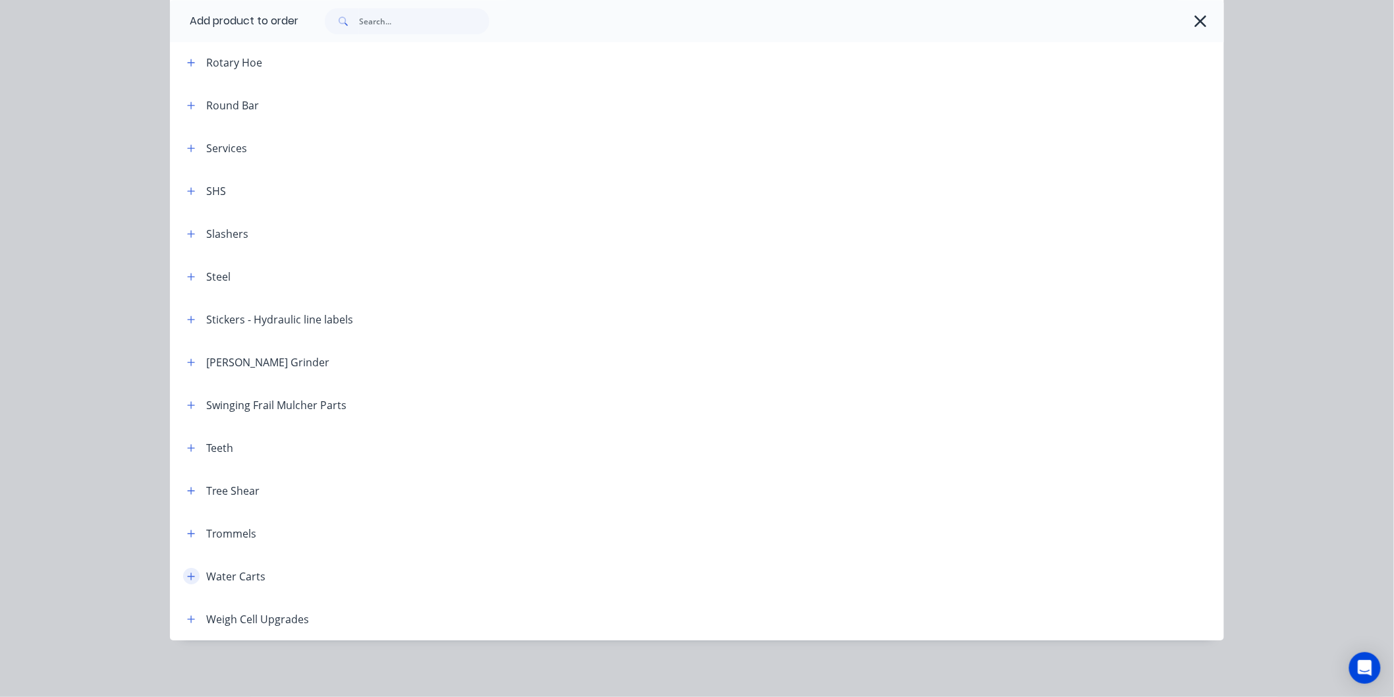
click at [187, 574] on icon "button" at bounding box center [191, 576] width 8 height 9
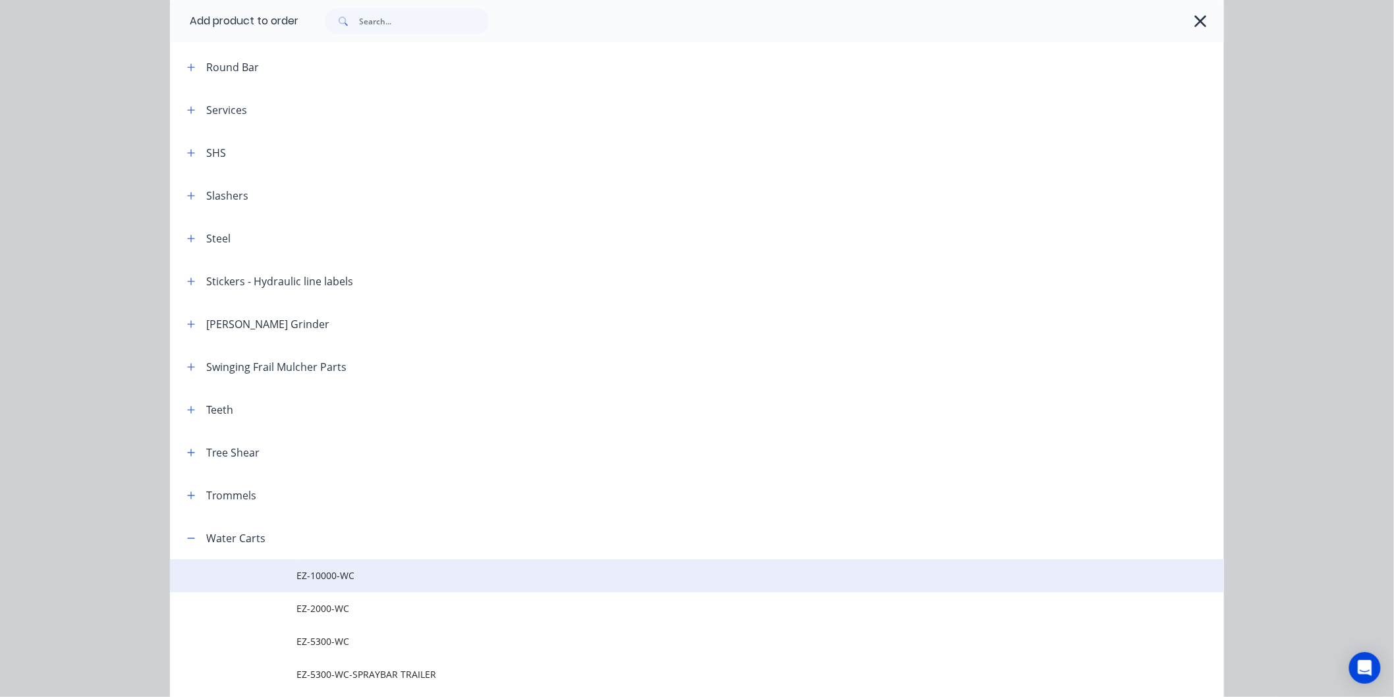
scroll to position [1633, 0]
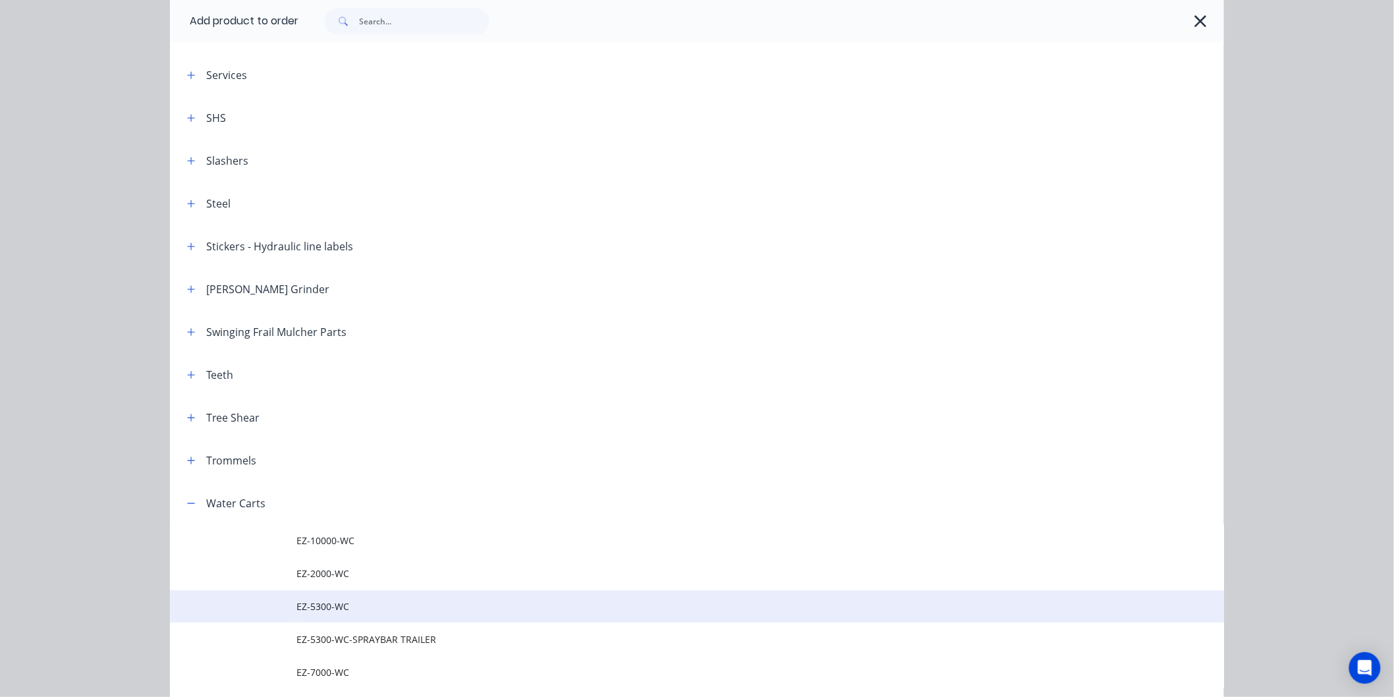
click at [325, 604] on span "EZ-5300-WC" at bounding box center [668, 607] width 742 height 14
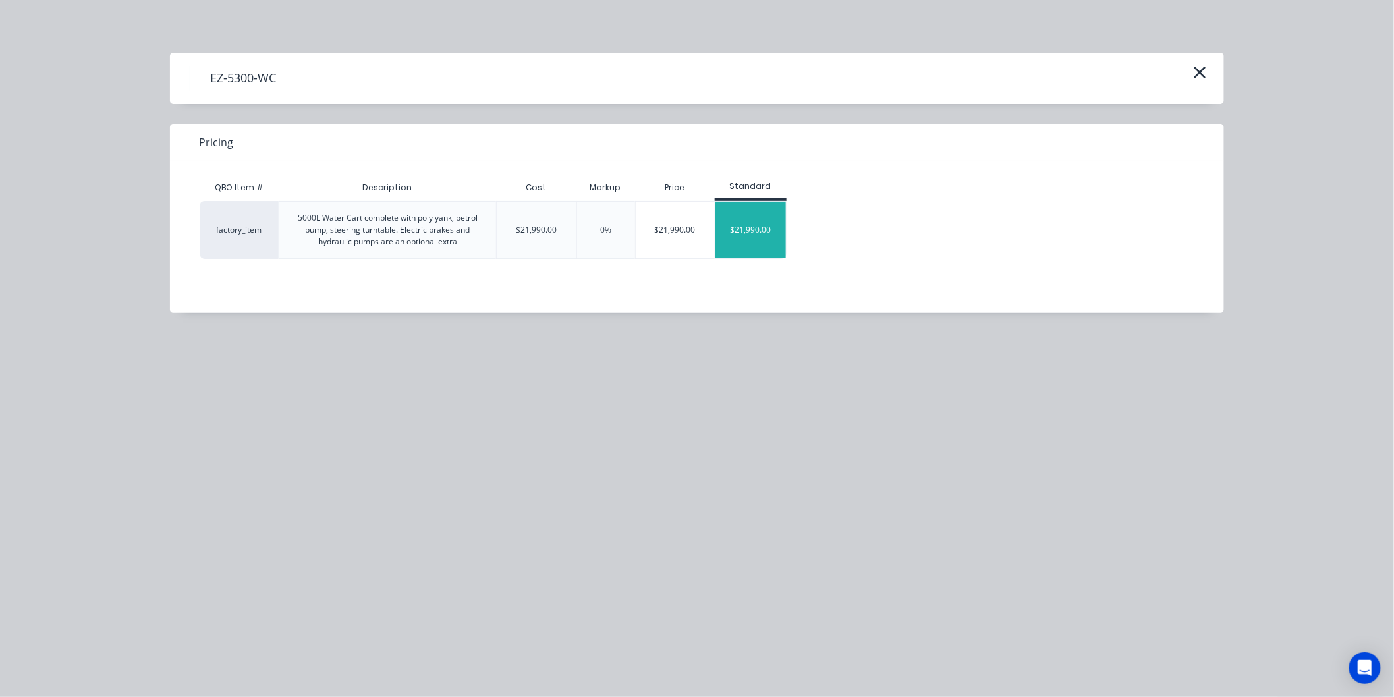
click at [743, 227] on div "$21,990.00" at bounding box center [751, 230] width 71 height 57
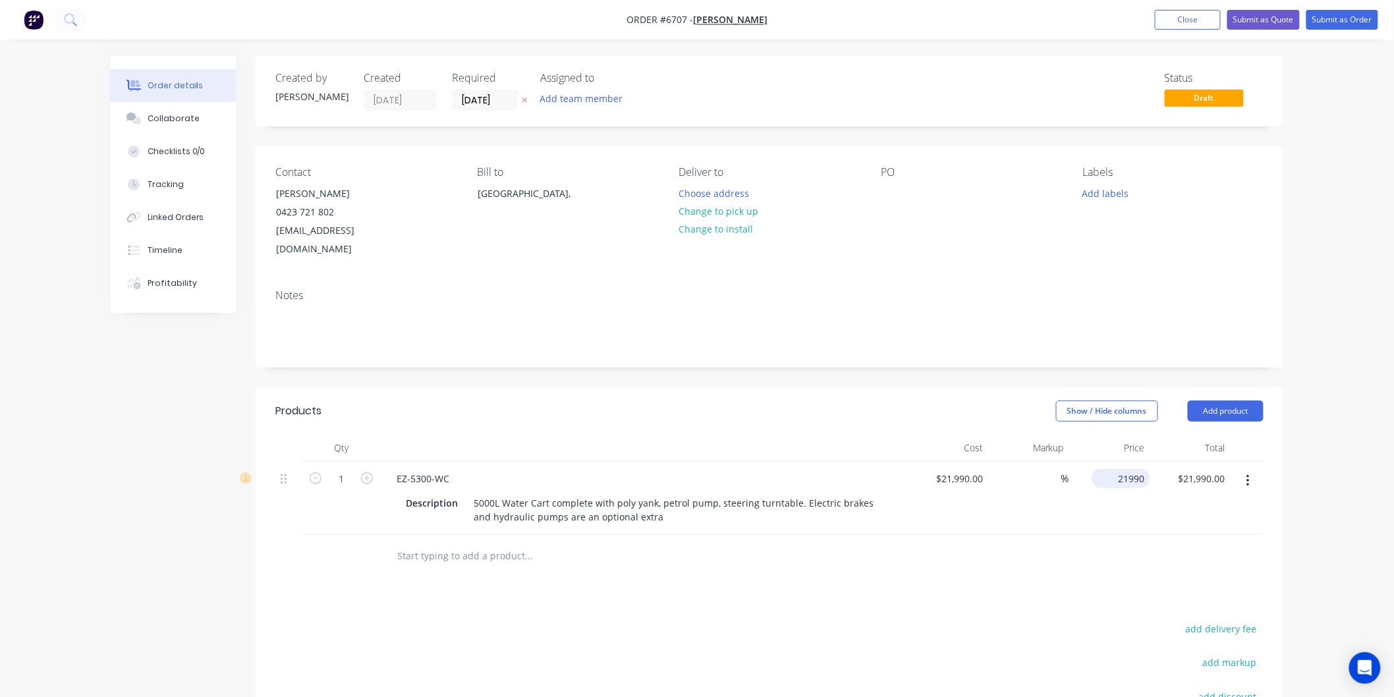
click at [1112, 469] on div "21990 $21,990.00" at bounding box center [1121, 478] width 59 height 19
click at [1129, 469] on input "21990" at bounding box center [1134, 478] width 33 height 19
click at [1130, 469] on input "21990" at bounding box center [1134, 478] width 33 height 19
click at [1131, 469] on input "21990" at bounding box center [1134, 478] width 33 height 19
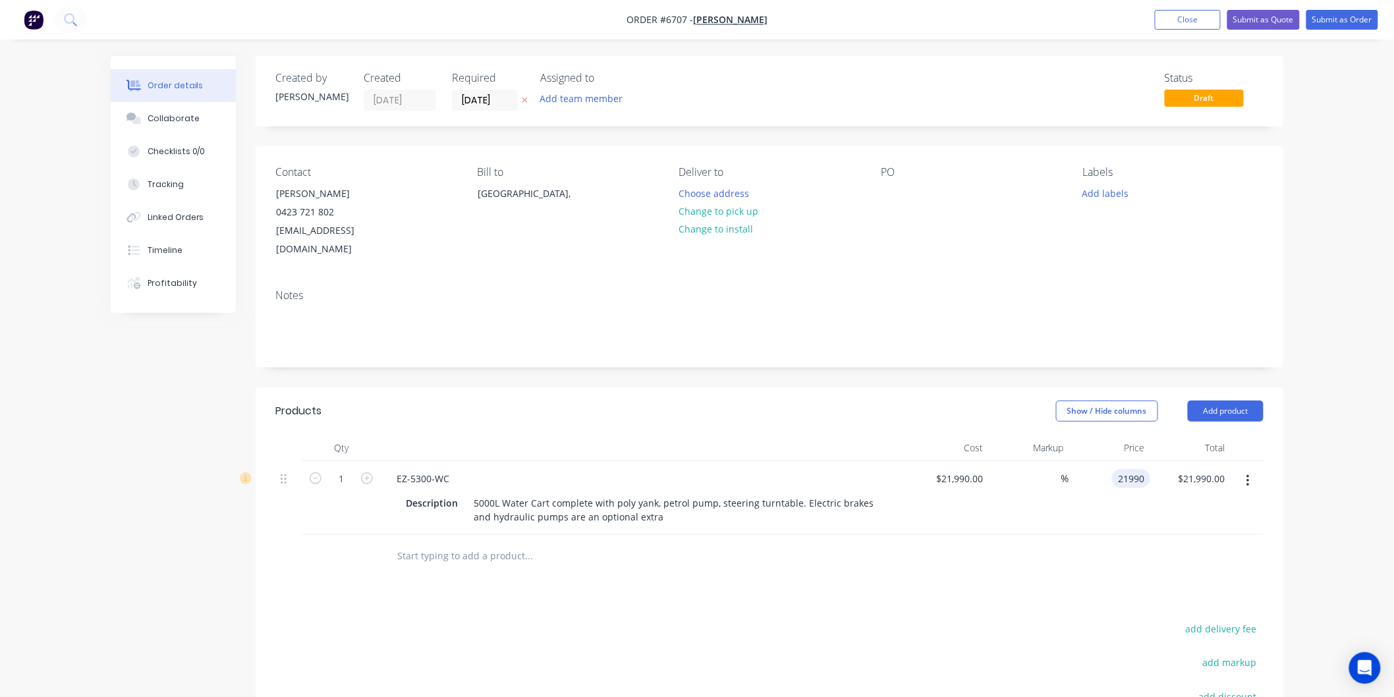
click at [1127, 469] on input "21990" at bounding box center [1134, 478] width 33 height 19
click at [1129, 469] on input "21990" at bounding box center [1134, 478] width 33 height 19
click at [1131, 469] on input "21990" at bounding box center [1134, 478] width 33 height 19
type input "28990"
type input "31.83"
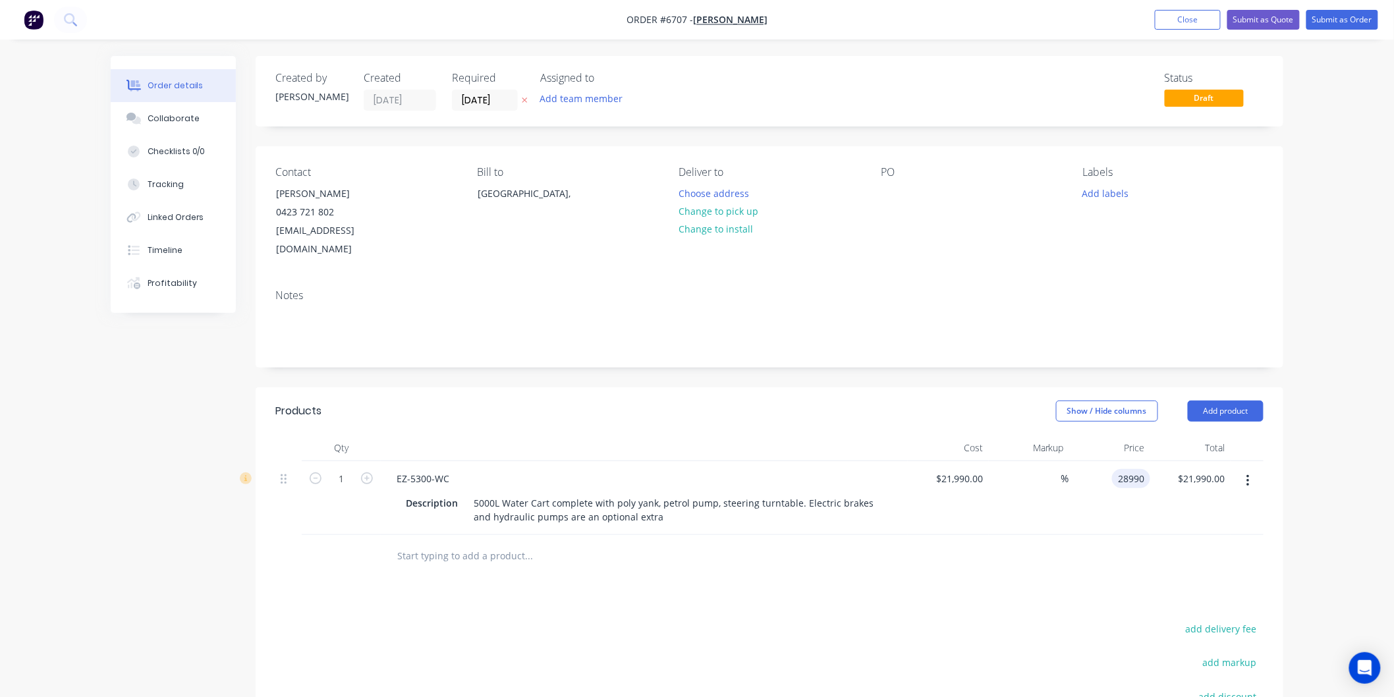
type input "$28,990.00"
drag, startPoint x: 1061, startPoint y: 514, endPoint x: 1066, endPoint y: 503, distance: 12.1
click at [1064, 507] on div "31.83 31.83 %" at bounding box center [1029, 498] width 81 height 74
click at [938, 492] on div "$21,990.00 $21,990.00" at bounding box center [948, 498] width 81 height 74
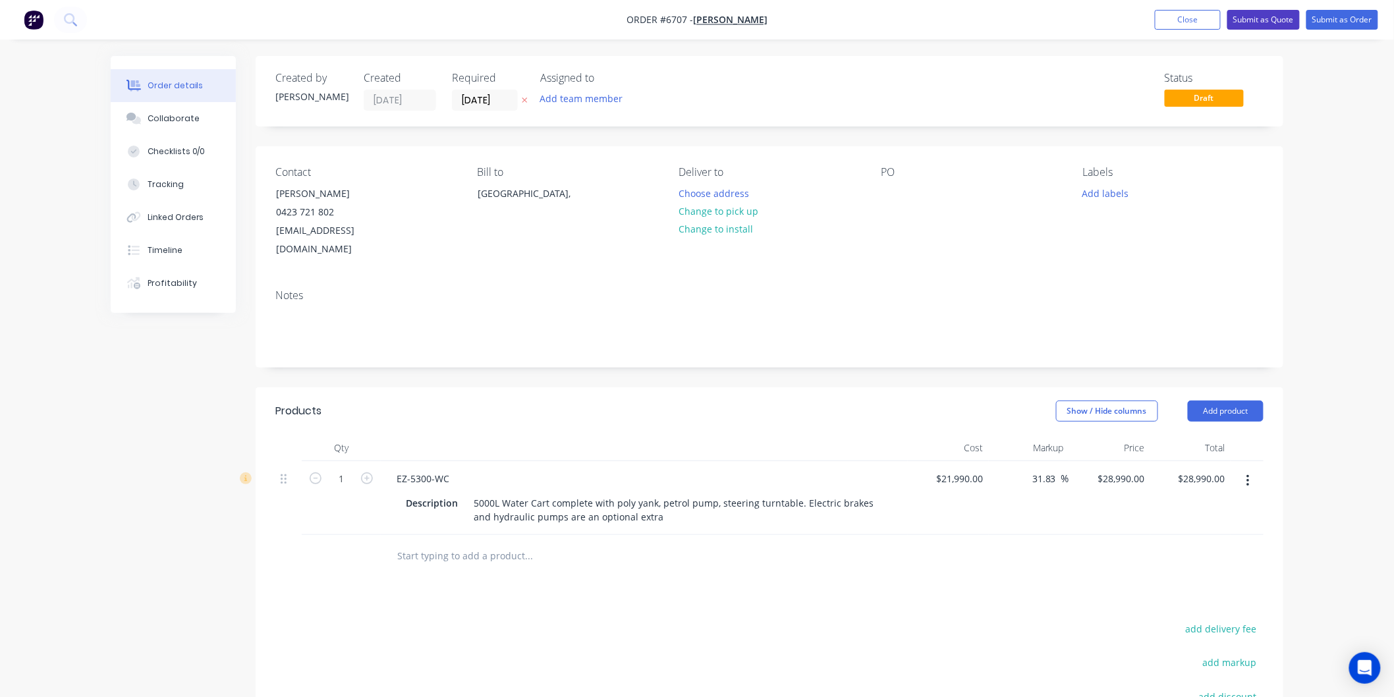
click at [1268, 21] on button "Submit as Quote" at bounding box center [1264, 20] width 72 height 20
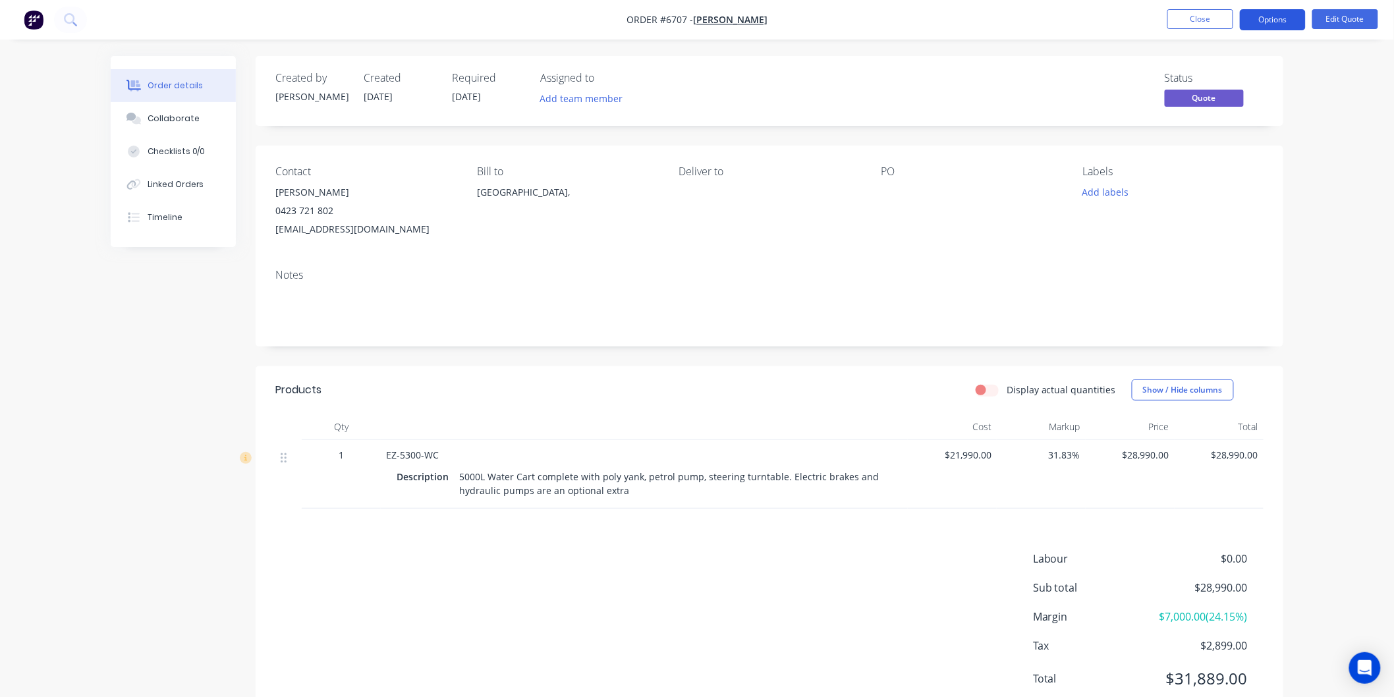
click at [1267, 14] on button "Options" at bounding box center [1273, 19] width 66 height 21
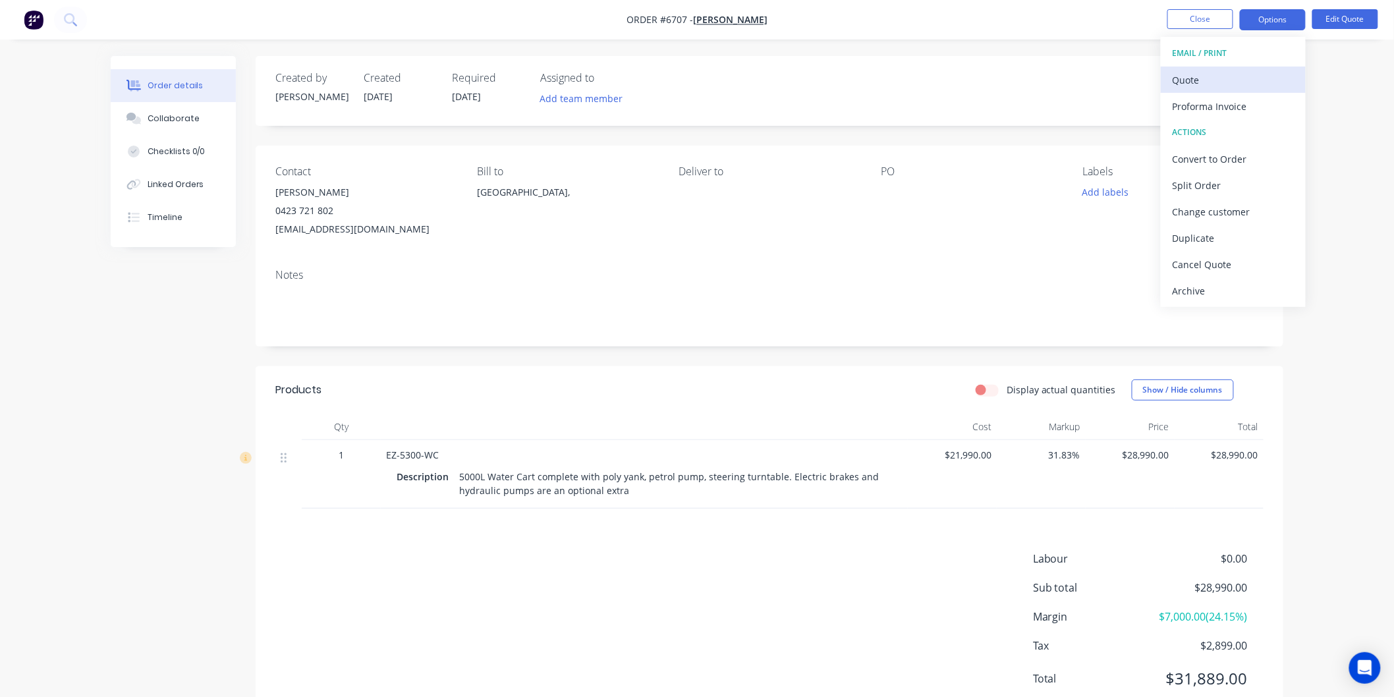
click at [1195, 75] on div "Quote" at bounding box center [1233, 80] width 121 height 19
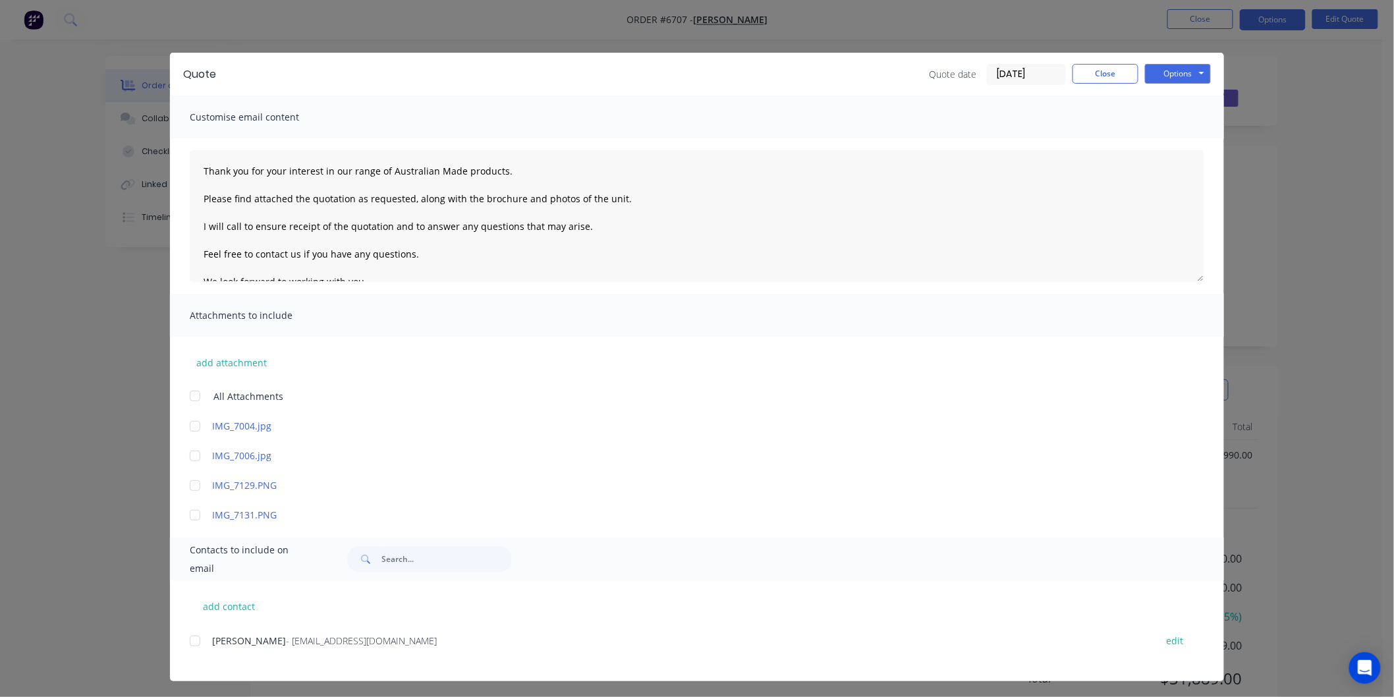
click at [194, 397] on div at bounding box center [195, 396] width 26 height 26
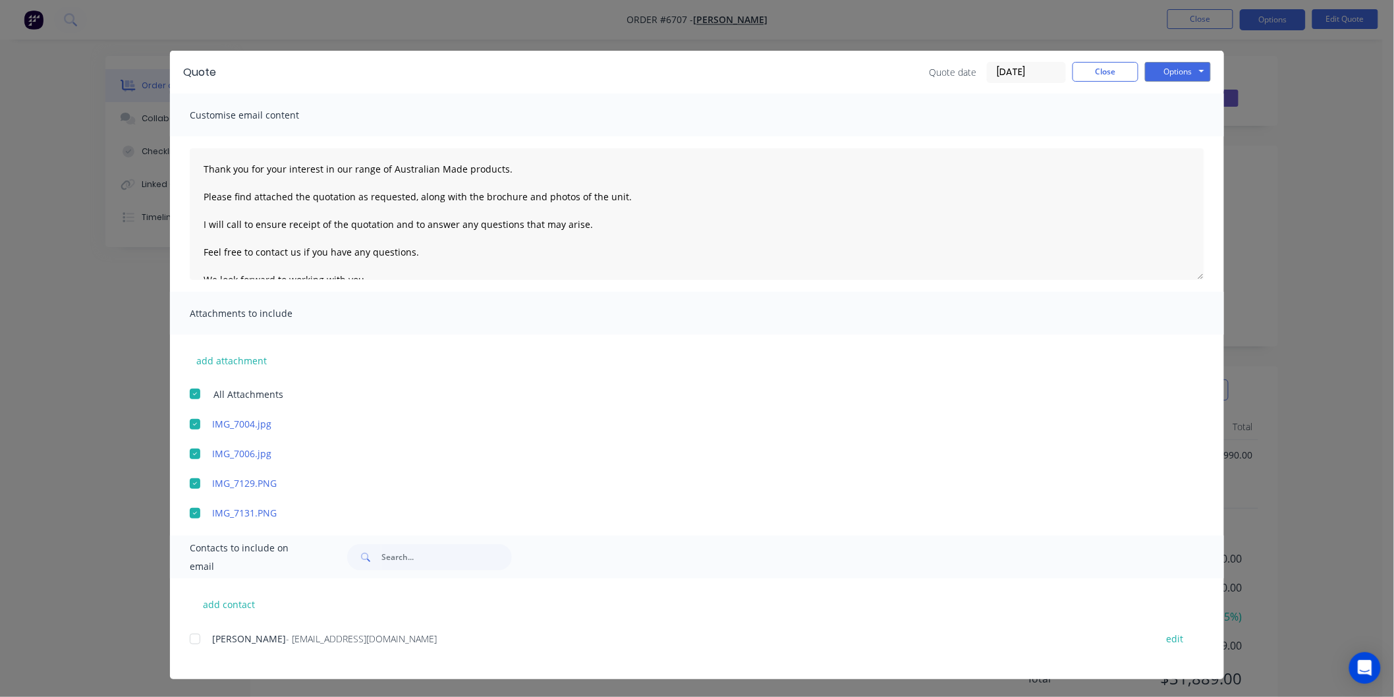
click at [194, 637] on div at bounding box center [195, 639] width 26 height 26
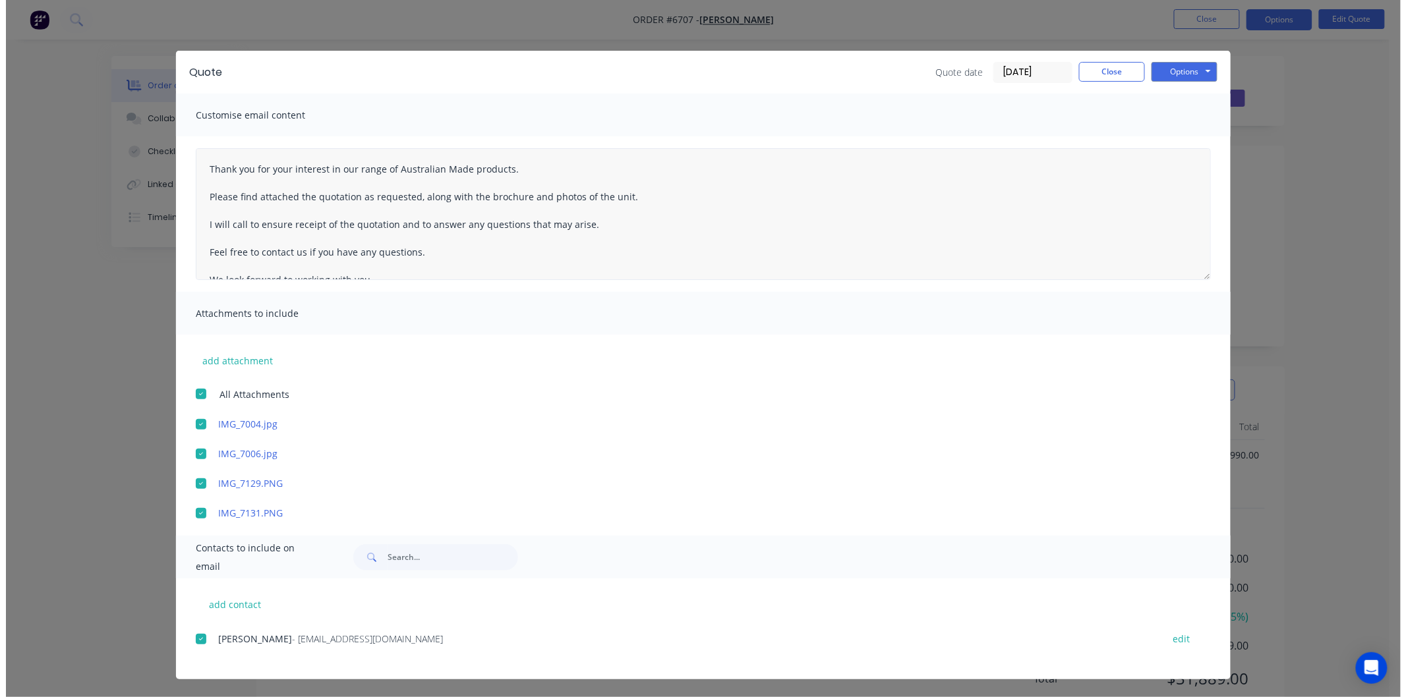
scroll to position [0, 0]
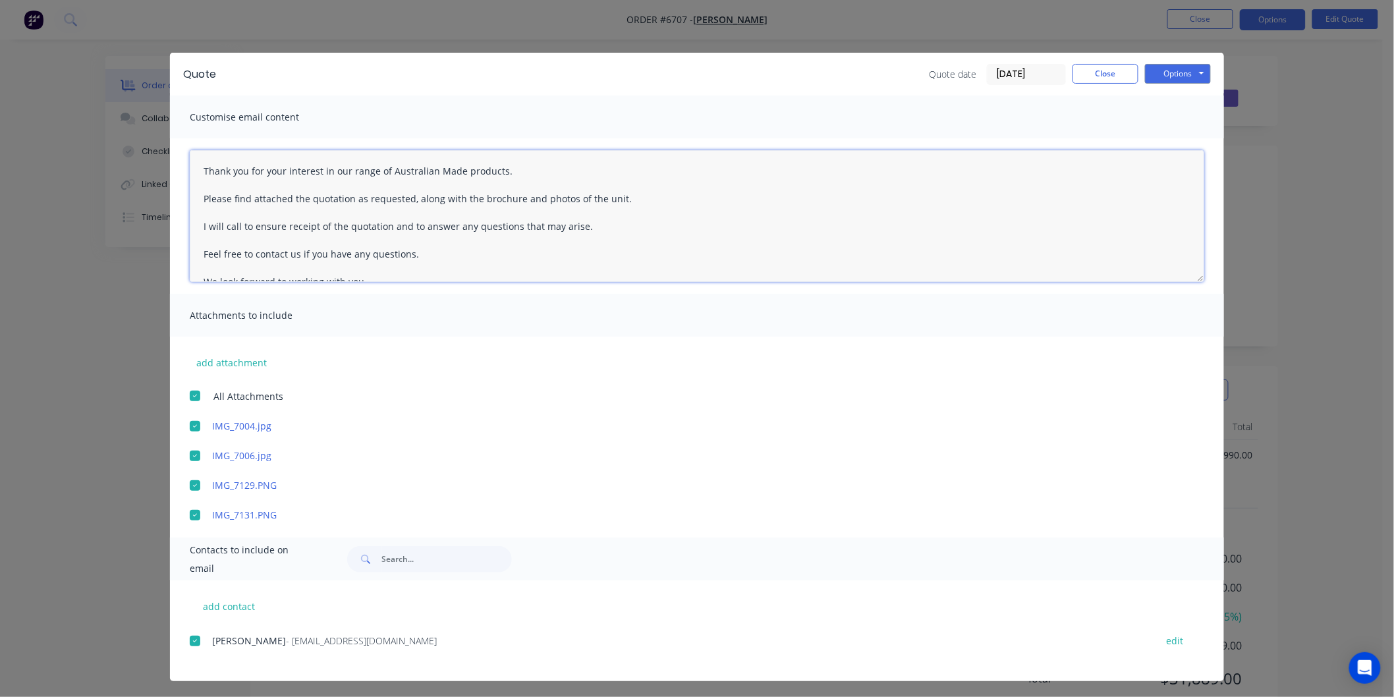
click at [202, 167] on textarea "Thank you for your interest in our range of Australian Made products. Please fi…" at bounding box center [697, 216] width 1015 height 132
drag, startPoint x: 193, startPoint y: 167, endPoint x: 201, endPoint y: 161, distance: 9.9
click at [194, 167] on textarea "Thank you for your interest in our range of Australian Made products. Please fi…" at bounding box center [697, 216] width 1015 height 132
type textarea "[PERSON_NAME] Thank you for your interest in our range of Australian Made produ…"
click at [1170, 73] on button "Options" at bounding box center [1178, 74] width 66 height 20
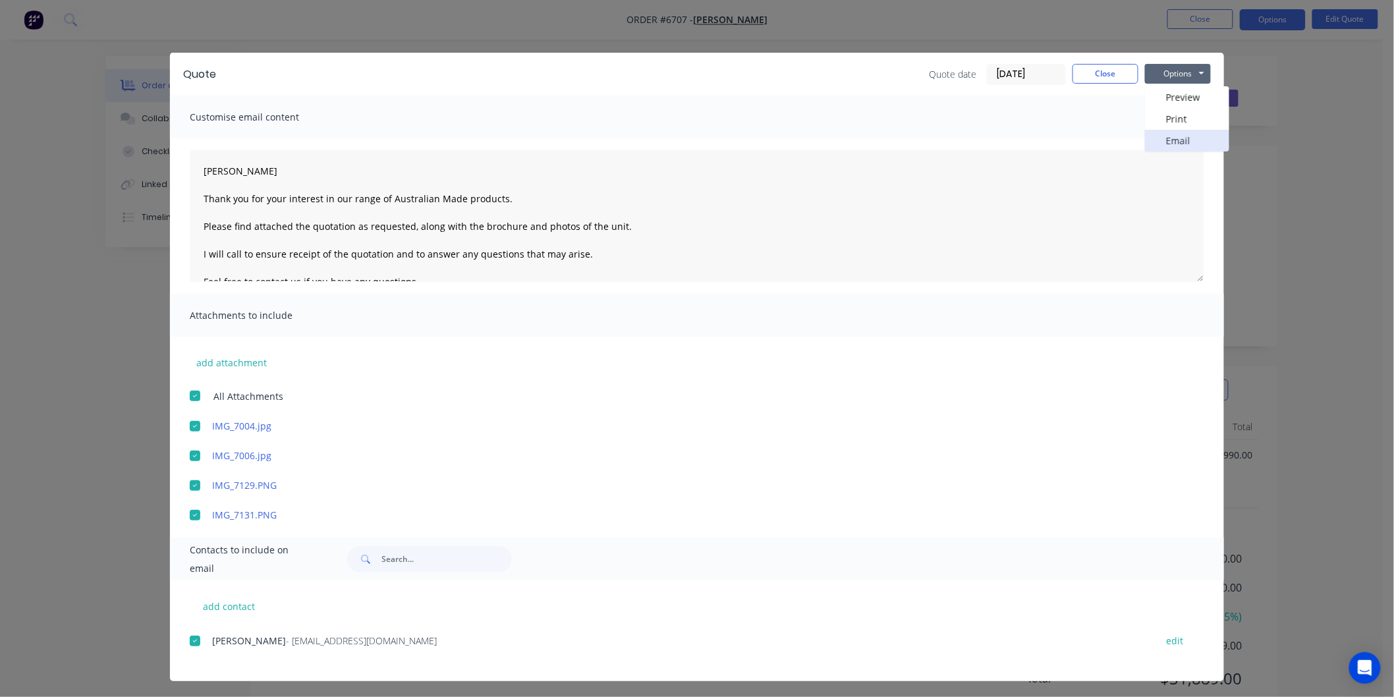
click at [1170, 134] on button "Email" at bounding box center [1187, 141] width 84 height 22
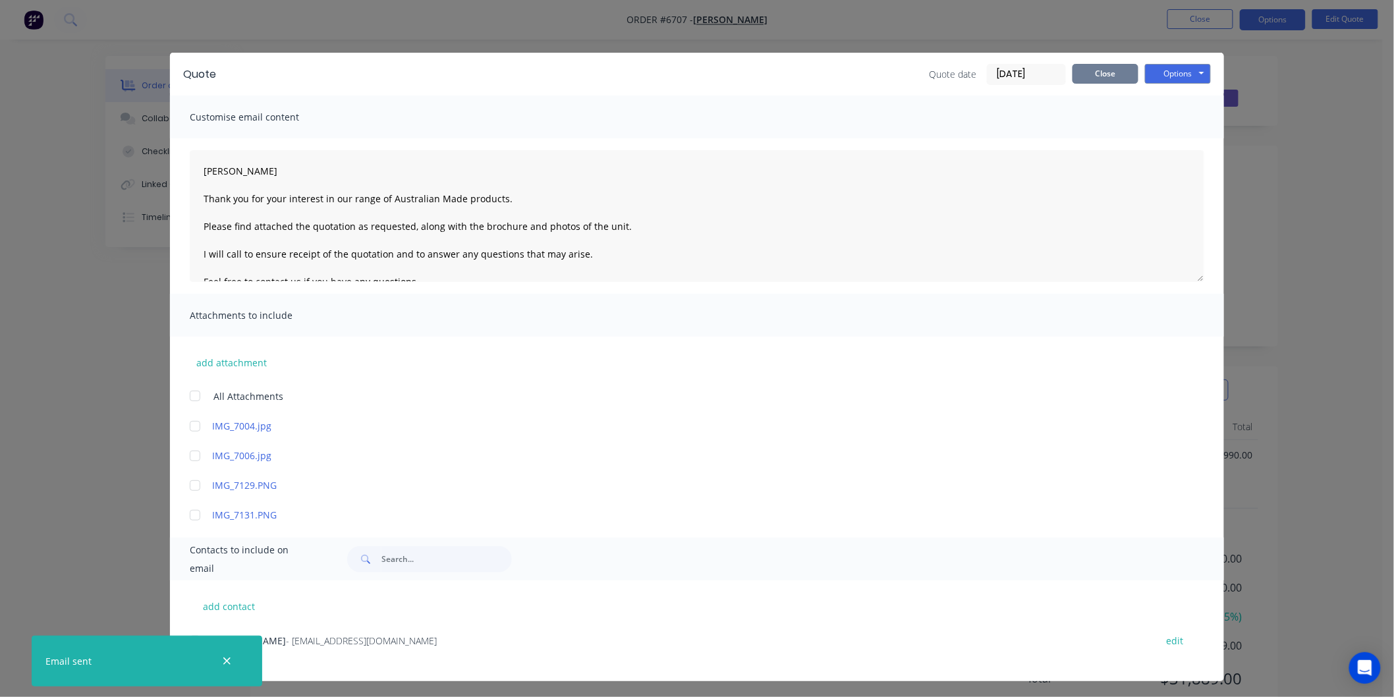
click at [1095, 69] on button "Close" at bounding box center [1106, 74] width 66 height 20
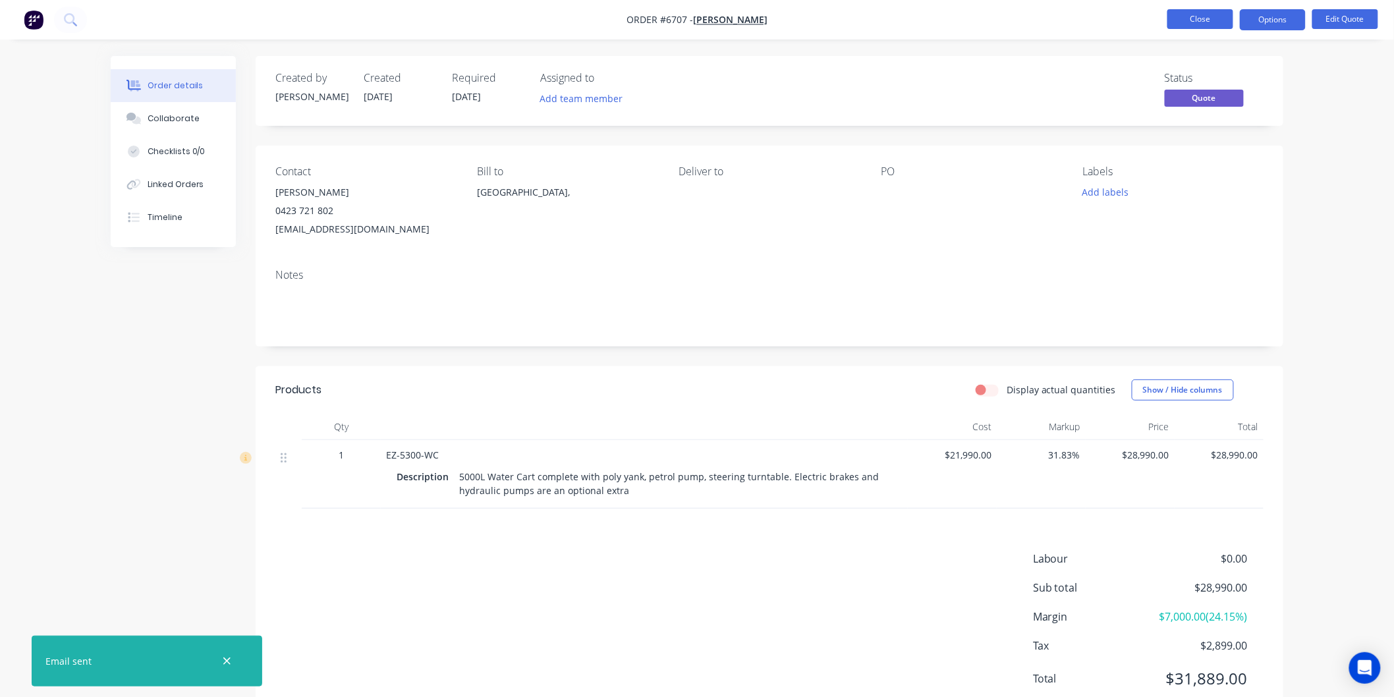
click at [1207, 15] on button "Close" at bounding box center [1201, 19] width 66 height 20
